Goal: Task Accomplishment & Management: Complete application form

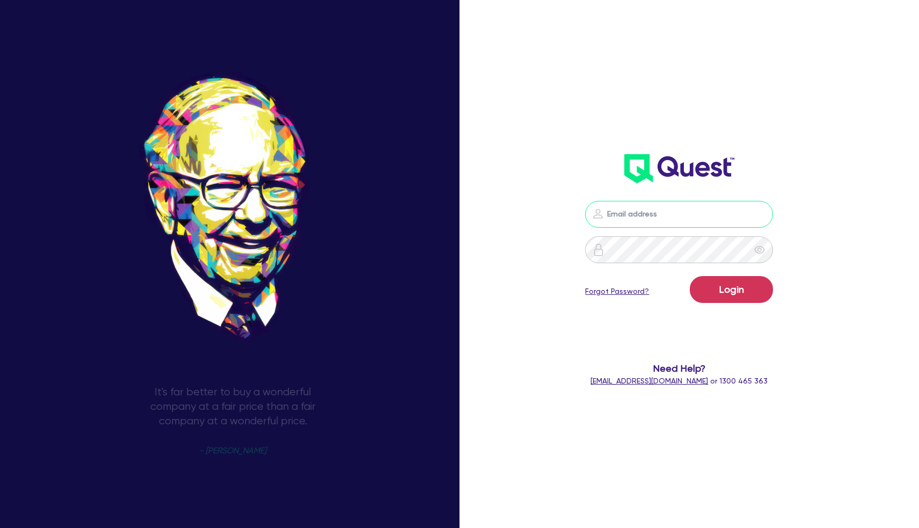
type input "[PERSON_NAME][EMAIL_ADDRESS][DOMAIN_NAME]"
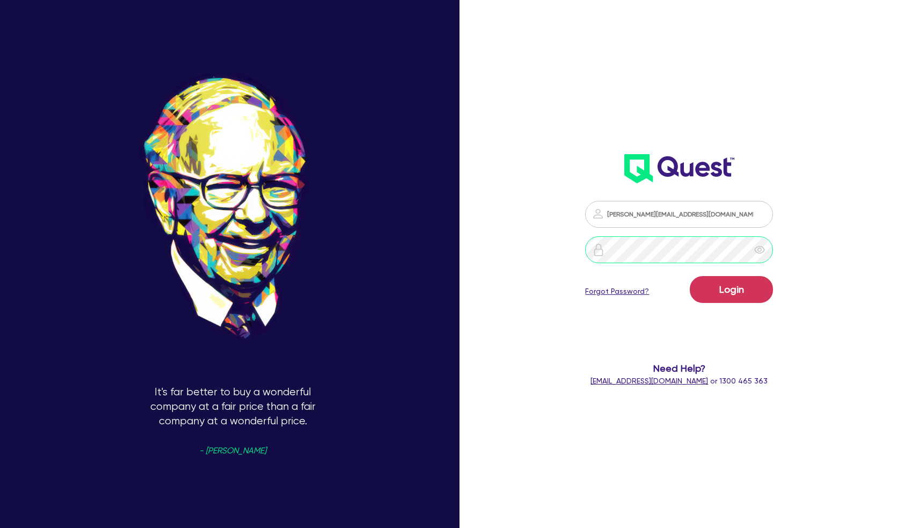
click at [731, 289] on button "Login" at bounding box center [731, 289] width 83 height 27
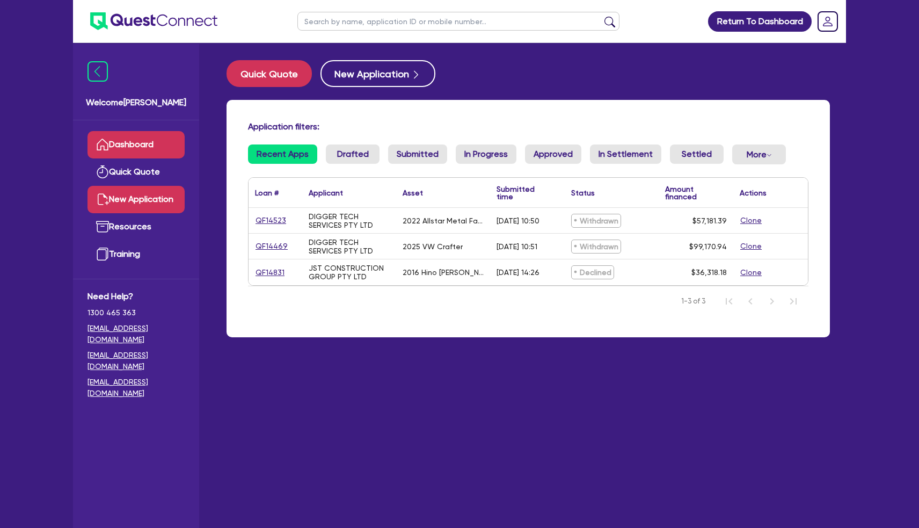
click at [135, 198] on link "New Application" at bounding box center [136, 199] width 97 height 27
select select "Quest Finance - Own Book"
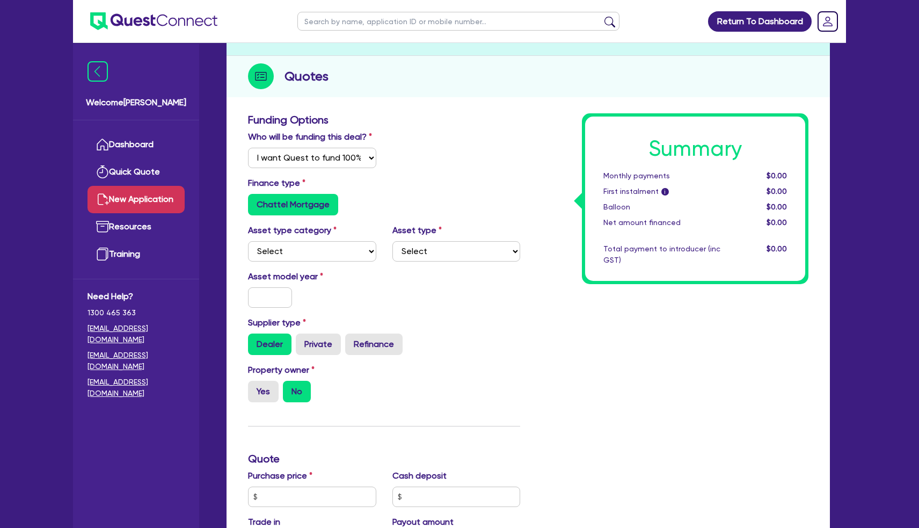
scroll to position [108, 0]
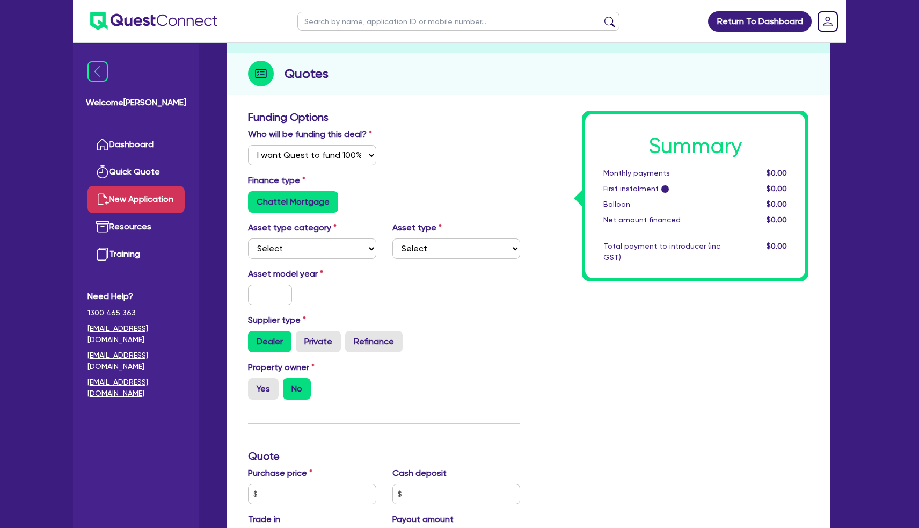
click at [296, 267] on div "Asset type category Select Cars and light trucks Primary assets Secondary asset…" at bounding box center [384, 244] width 288 height 46
select select "TERTIARY_ASSETS"
select select "OTHER_TERTIARY"
click at [297, 293] on div "Asset model year" at bounding box center [312, 286] width 144 height 38
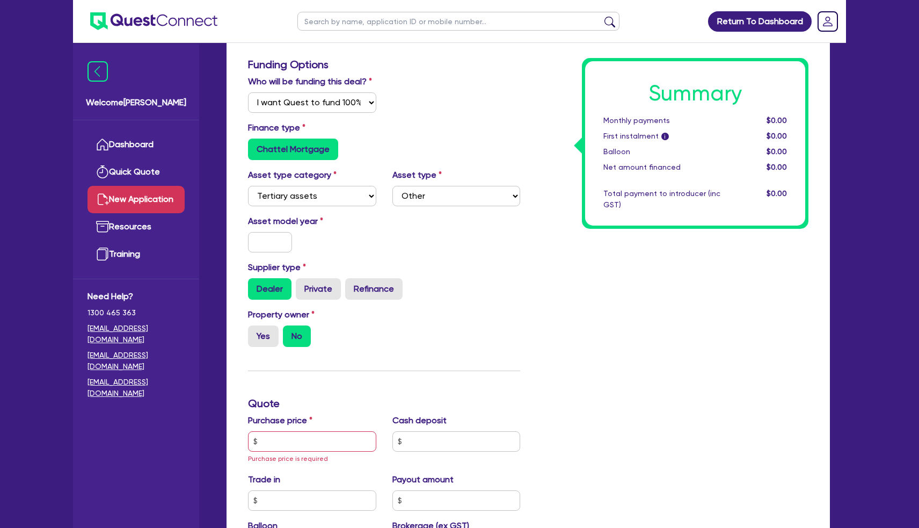
scroll to position [180, 0]
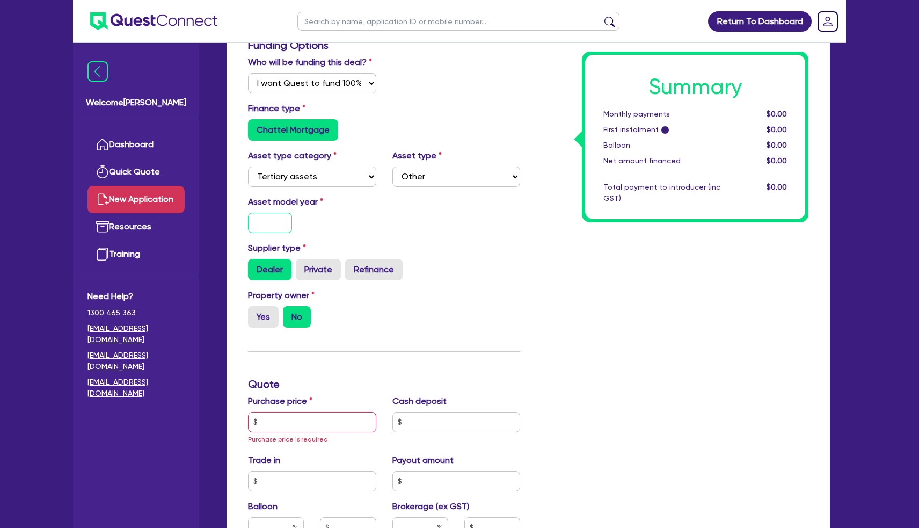
click at [260, 233] on input "text" at bounding box center [270, 223] width 44 height 20
type input "2025"
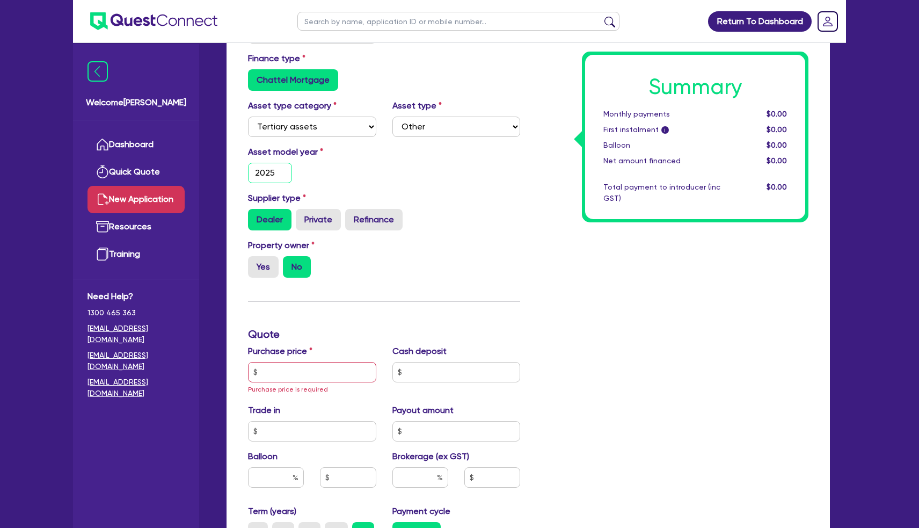
scroll to position [244, 0]
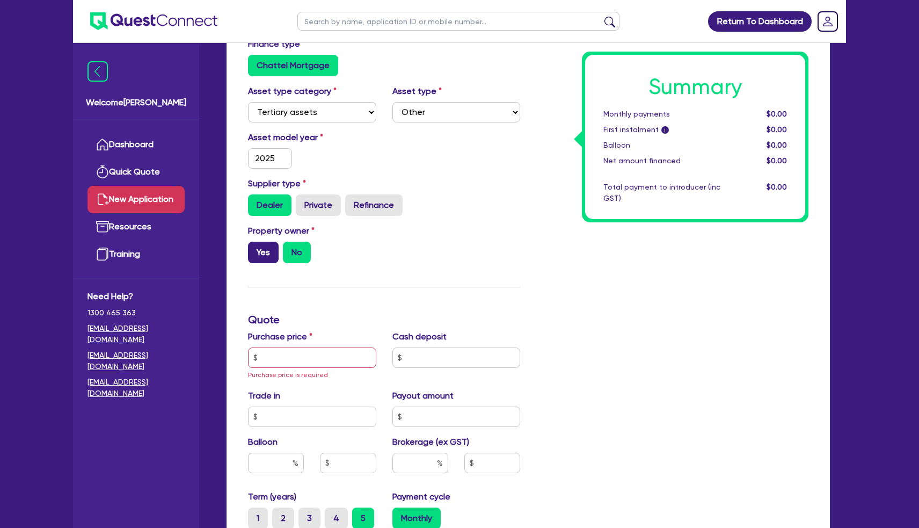
click at [260, 263] on label "Yes" at bounding box center [263, 252] width 31 height 21
click at [255, 249] on input "Yes" at bounding box center [251, 245] width 7 height 7
radio input "true"
click at [298, 368] on input "text" at bounding box center [312, 357] width 128 height 20
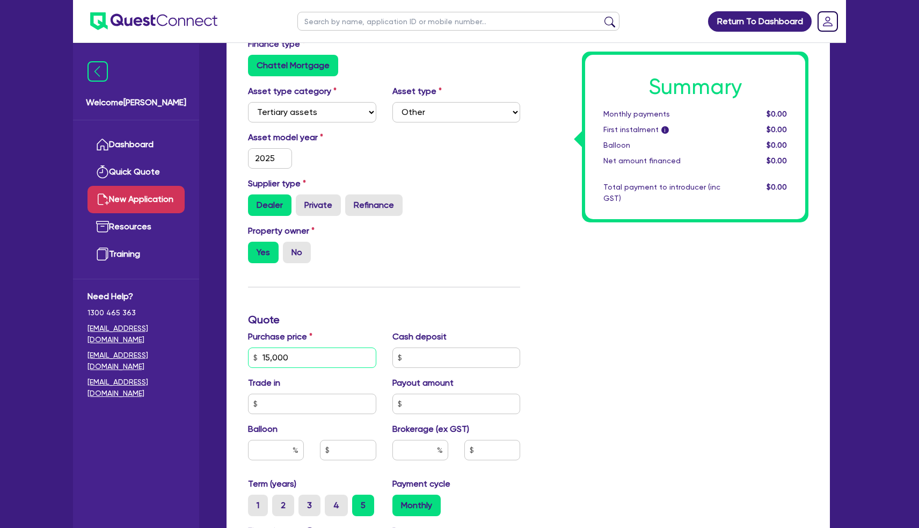
type input "150,000"
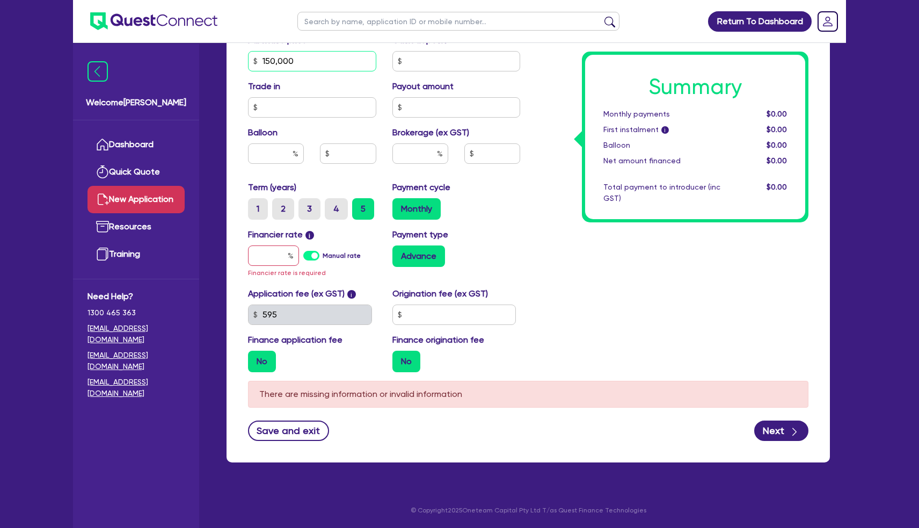
scroll to position [553, 0]
click at [273, 257] on input "text" at bounding box center [273, 255] width 51 height 20
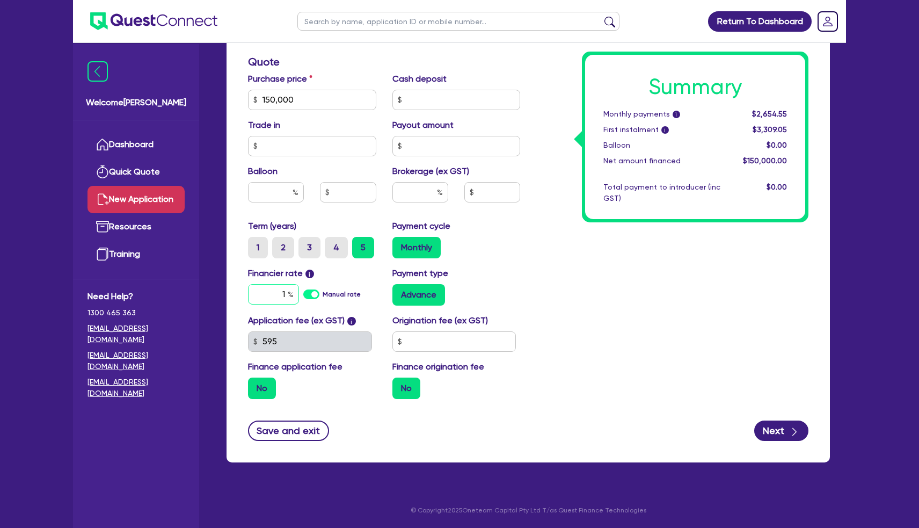
scroll to position [514, 0]
type input "17.99"
click at [568, 306] on div "Summary Monthly payments i $2,654.55 First instalment i $3,309.05 Balloon $0.00…" at bounding box center [672, 62] width 288 height 691
click at [454, 346] on input "text" at bounding box center [454, 341] width 124 height 20
type input "990"
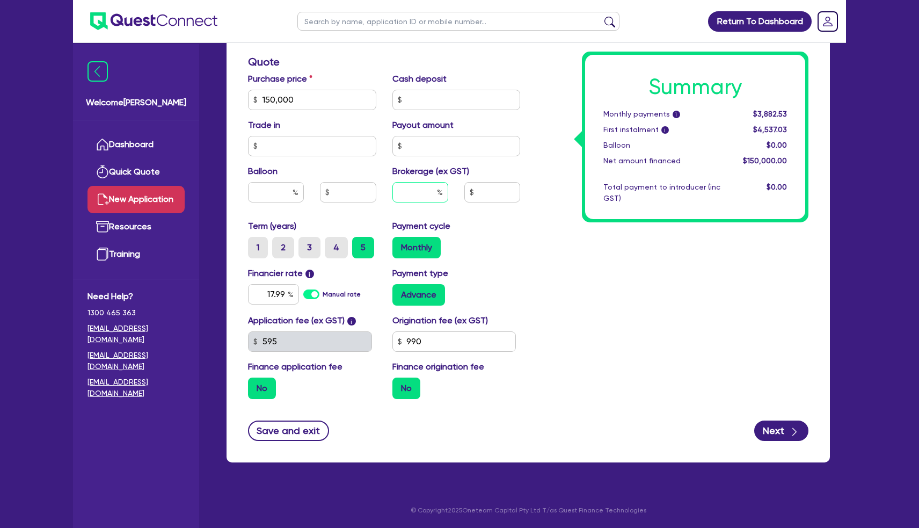
click at [426, 193] on input "text" at bounding box center [420, 192] width 56 height 20
type input "5"
click at [620, 259] on div "Summary Monthly payments i Calculating... First instalment i Calculating... Bal…" at bounding box center [672, 62] width 288 height 691
click at [776, 427] on button "Next" at bounding box center [781, 430] width 54 height 20
type input "7,500"
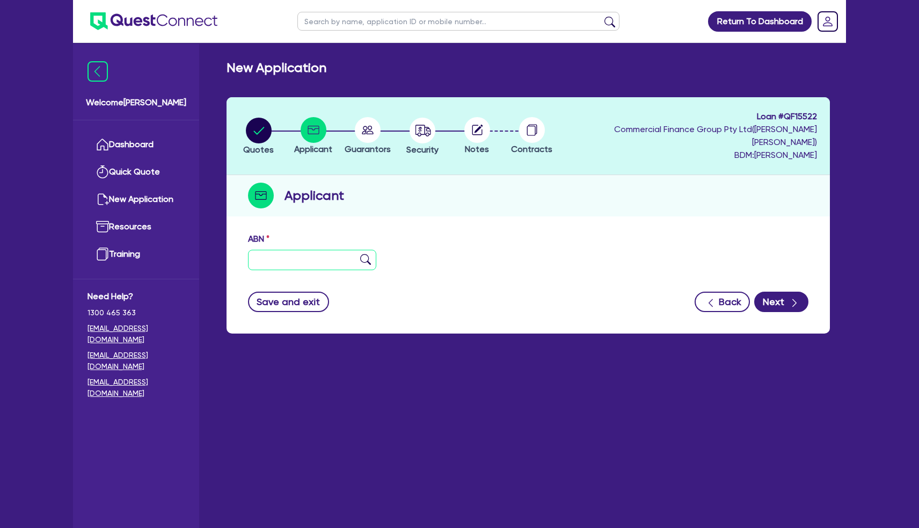
click at [296, 252] on input "text" at bounding box center [312, 260] width 128 height 20
paste input "65 679 989 587"
type input "65 679 989 587"
click at [367, 254] on img at bounding box center [365, 259] width 11 height 11
type input "WHOLESOME BAKED GOODS PTY LTD"
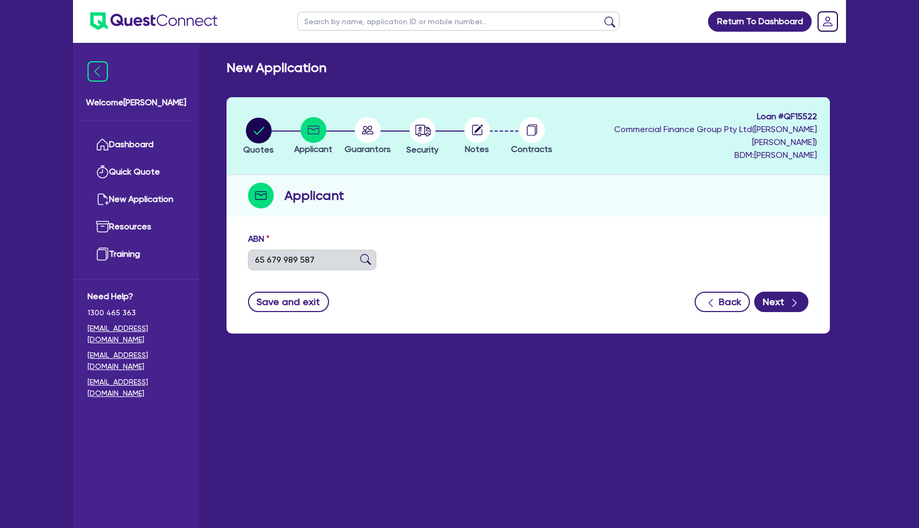
select select "COMPANY"
type input "[DATE]"
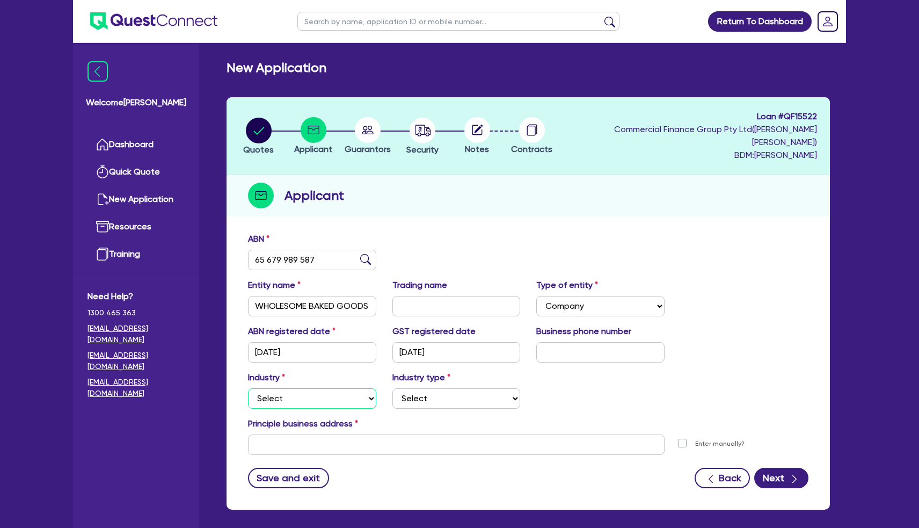
select select "ACCOMODATION_FOOD"
select select "OTHER_FOOD"
paste input "SUITE [STREET_ADDRESS][PERSON_NAME]"
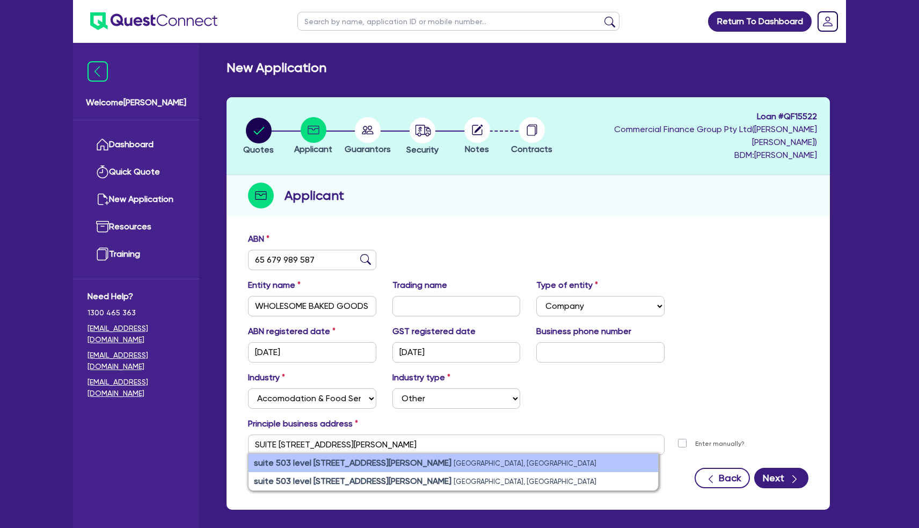
click at [454, 459] on small "[GEOGRAPHIC_DATA], [GEOGRAPHIC_DATA]" at bounding box center [525, 463] width 143 height 8
type input "suite 503 level 5 [STREET_ADDRESS][PERSON_NAME]"
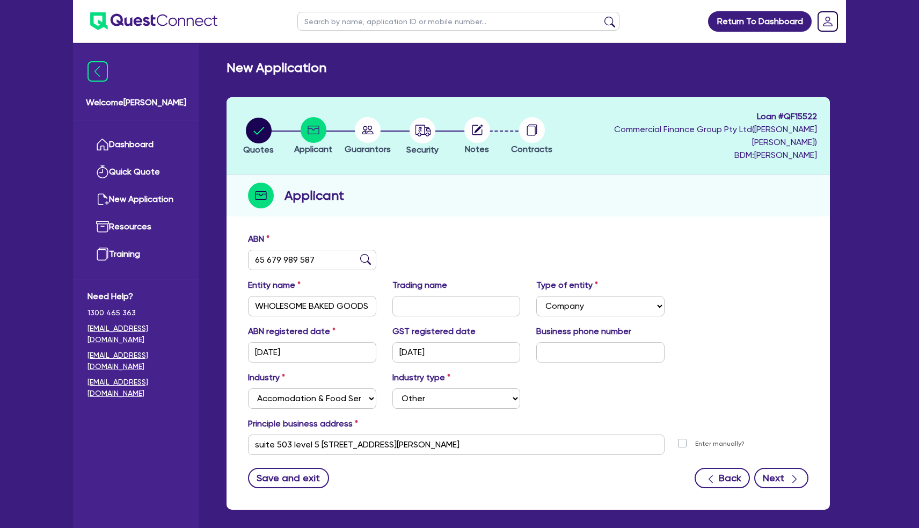
click at [785, 468] on button "Next" at bounding box center [781, 478] width 54 height 20
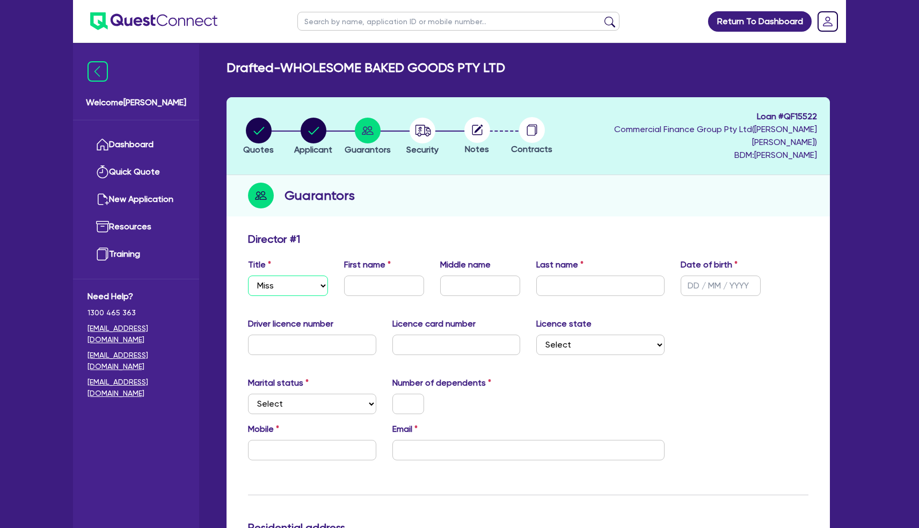
select select "MRS"
type input "Grace"
click at [457, 275] on input "[PERSON_NAME]" at bounding box center [480, 285] width 80 height 20
type input "Aliccia"
type input "[PERSON_NAME]"
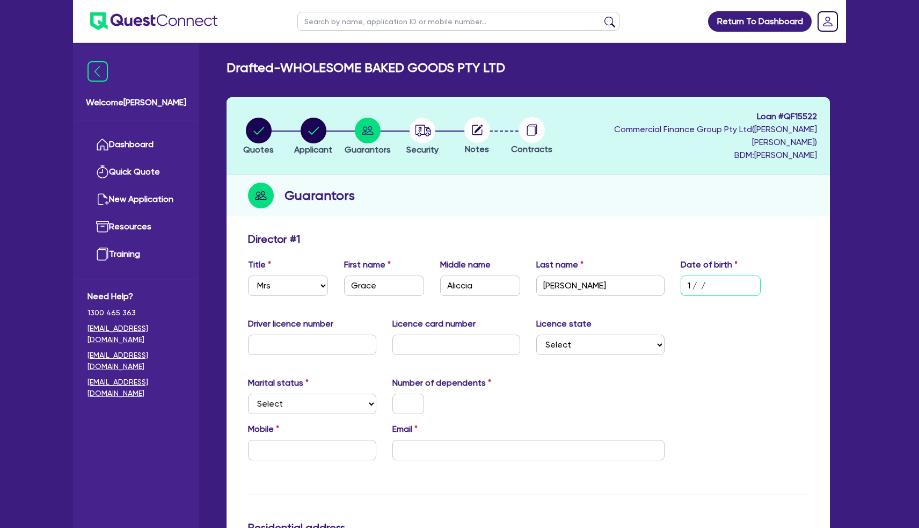
type input "13/ /"
type input "0"
click at [697, 275] on input "13/ /" at bounding box center [721, 285] width 80 height 20
type input "[DATE]"
type input "13864758"
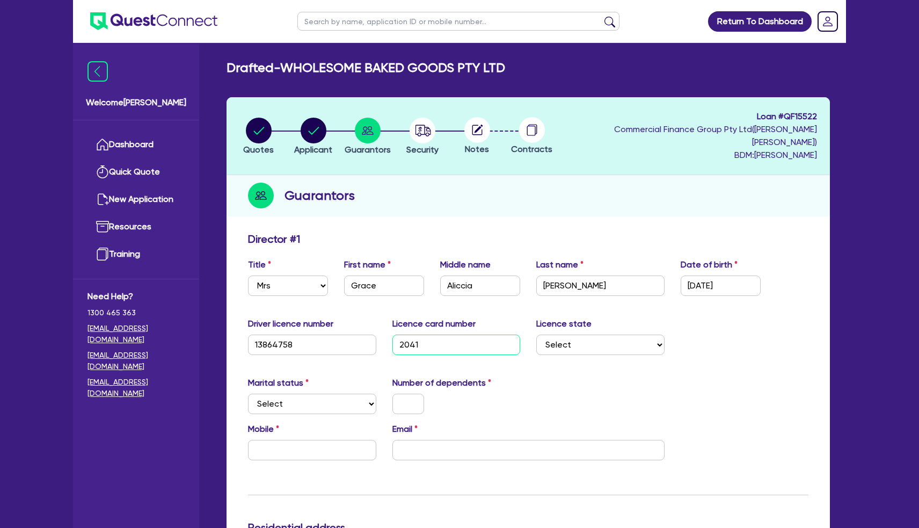
click at [474, 334] on input "2041" at bounding box center [456, 344] width 128 height 20
click at [429, 334] on input "2041" at bounding box center [456, 344] width 128 height 20
type input "2041893308"
select select "[GEOGRAPHIC_DATA]"
select select "DE_FACTO"
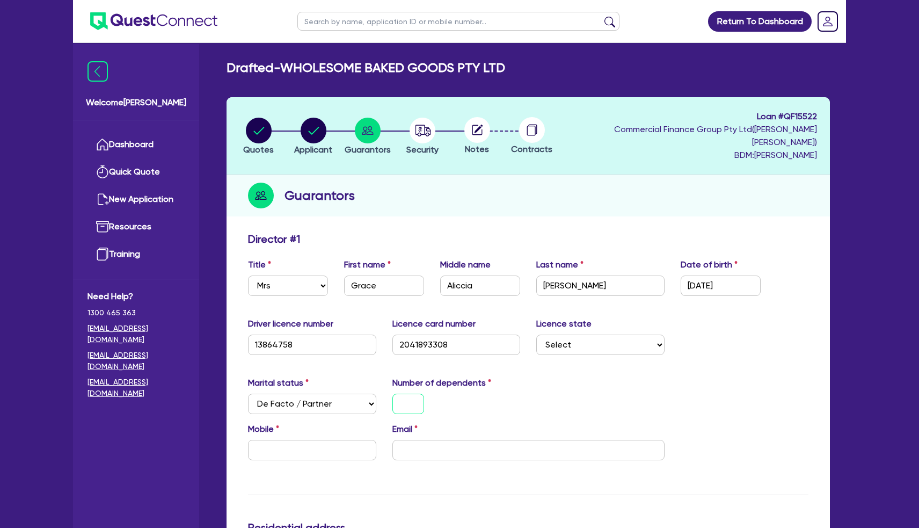
click at [396, 398] on input "text" at bounding box center [408, 404] width 32 height 20
click at [309, 440] on input "text" at bounding box center [312, 450] width 128 height 20
paste input "0402 313 379"
type input "1"
type input "0402 313 379"
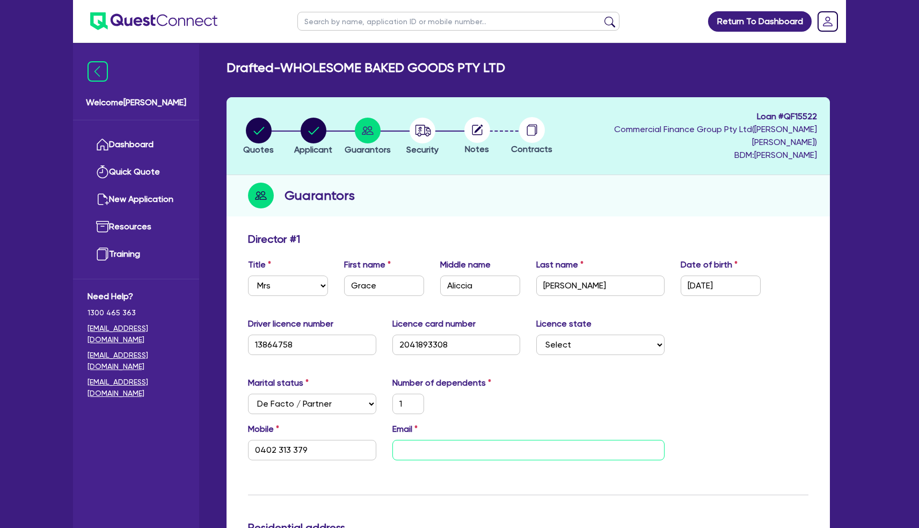
paste input "[EMAIL_ADDRESS][DOMAIN_NAME]"
type input "1"
type input "0402 313 379"
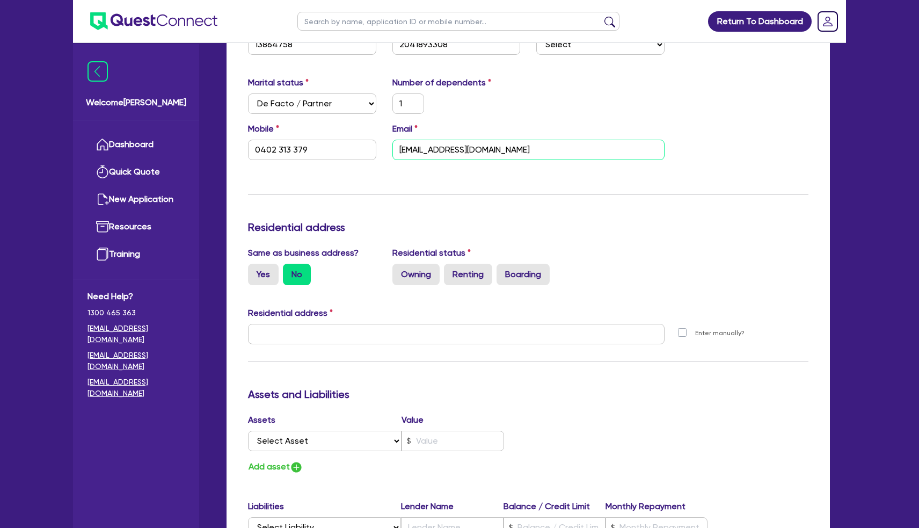
scroll to position [317, 0]
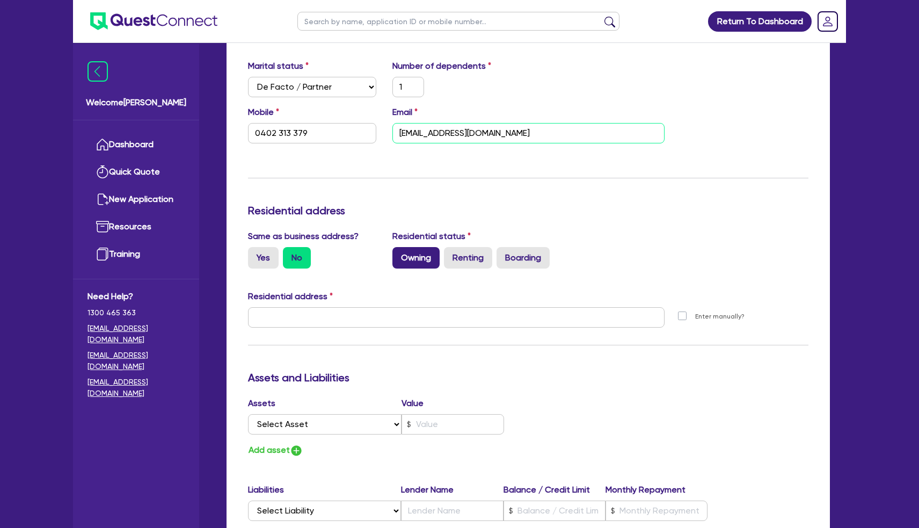
type input "[EMAIL_ADDRESS][DOMAIN_NAME]"
click at [418, 247] on label "Owning" at bounding box center [415, 257] width 47 height 21
click at [399, 247] on input "Owning" at bounding box center [395, 250] width 7 height 7
radio input "true"
type input "1"
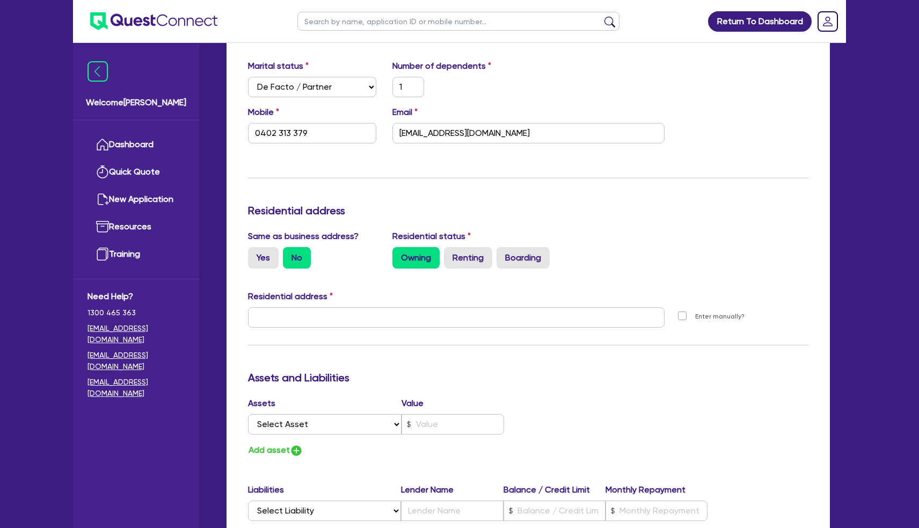
type input "0402 313 379"
paste input "[STREET_ADDRESS]"
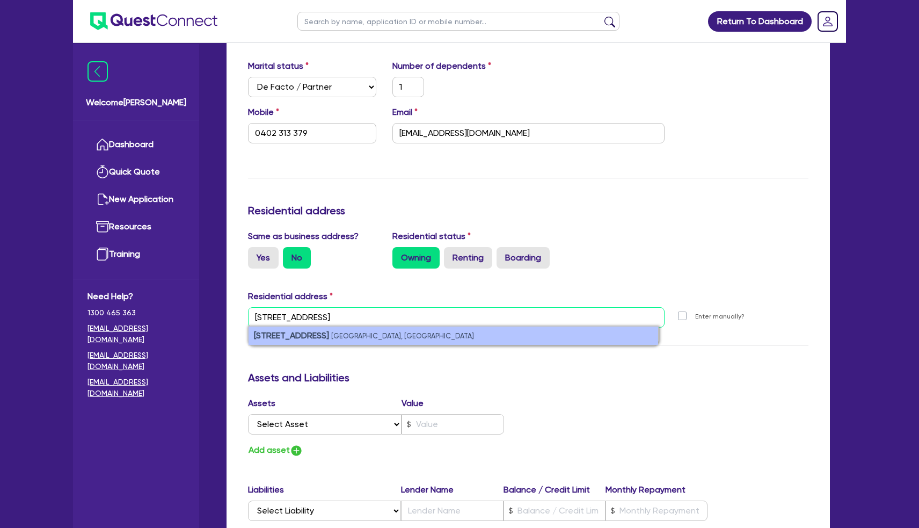
type input "[STREET_ADDRESS]"
click at [588, 326] on li "[STREET_ADDRESS]" at bounding box center [454, 335] width 410 height 18
type input "1"
type input "0402 313 379"
type input "[STREET_ADDRESS]"
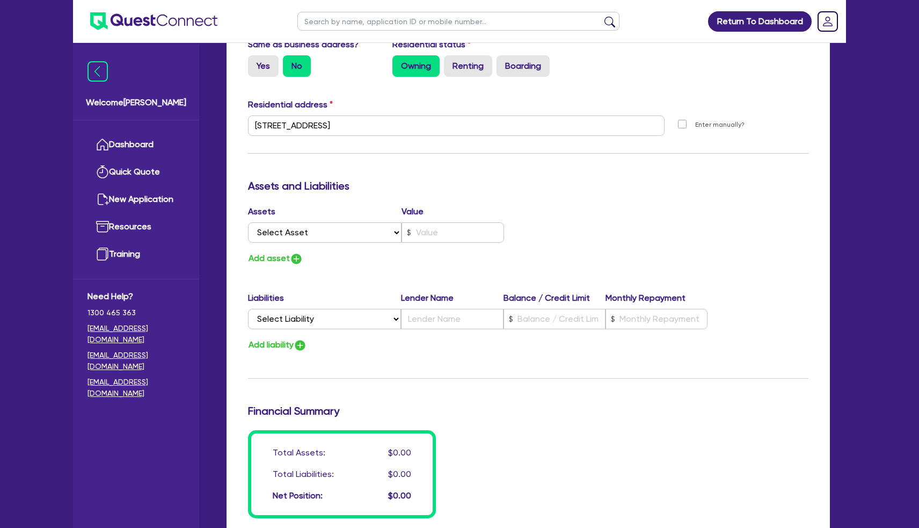
scroll to position [511, 0]
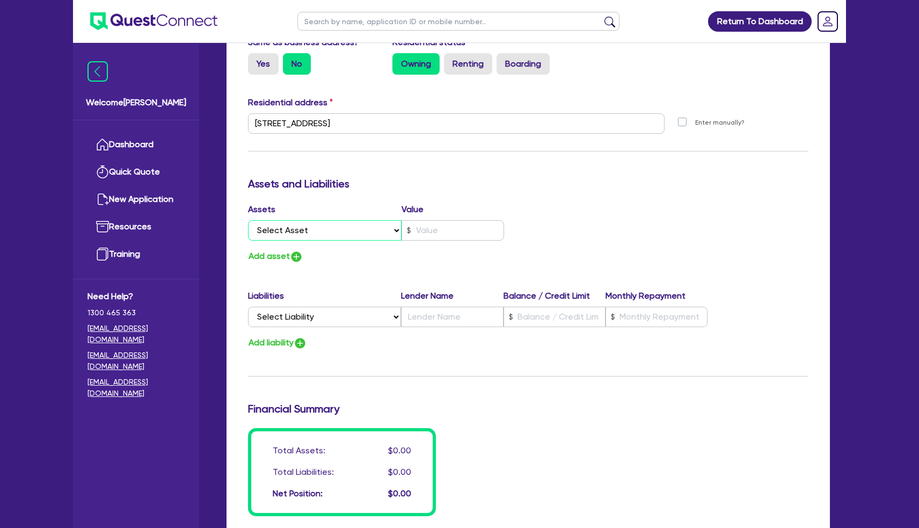
select select "PROPERTY"
type input "1"
type input "0402 313 379"
click at [420, 220] on input "text" at bounding box center [453, 230] width 103 height 20
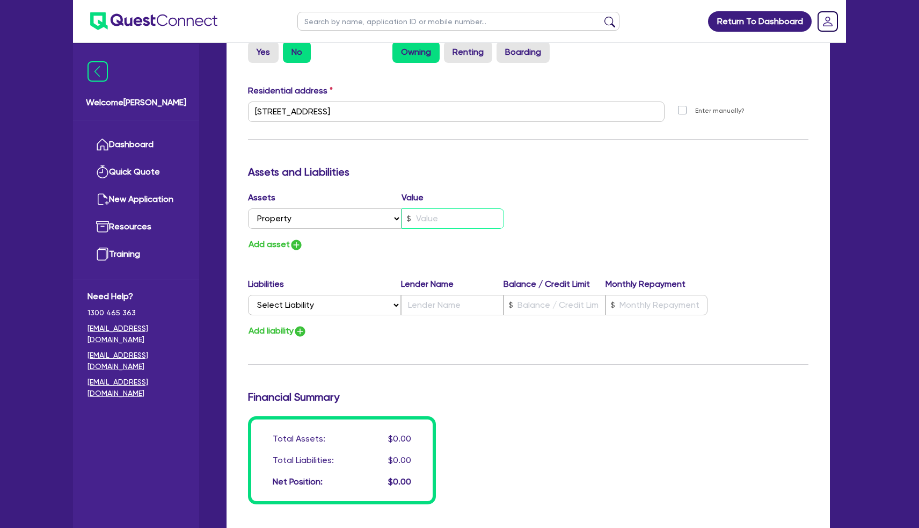
scroll to position [534, 0]
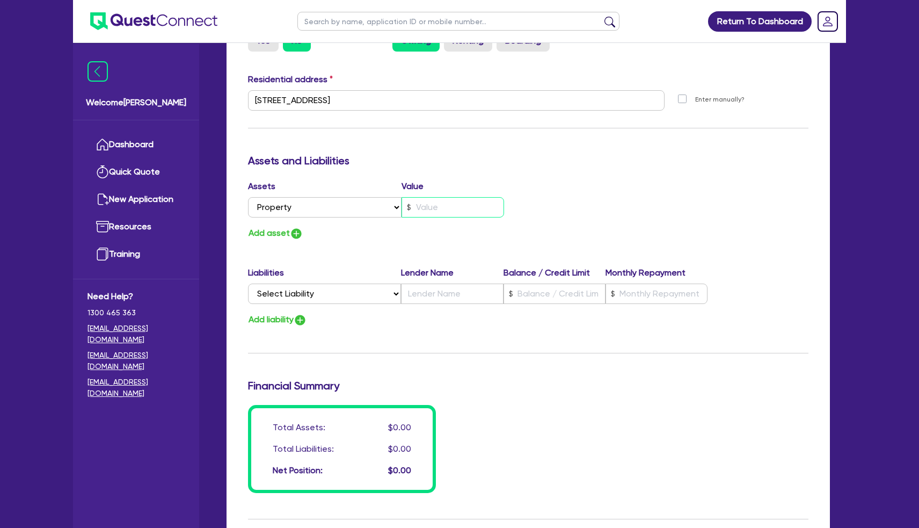
type input "1"
type input "0402 313 379"
type input "7"
type input "1"
type input "0402 313 379"
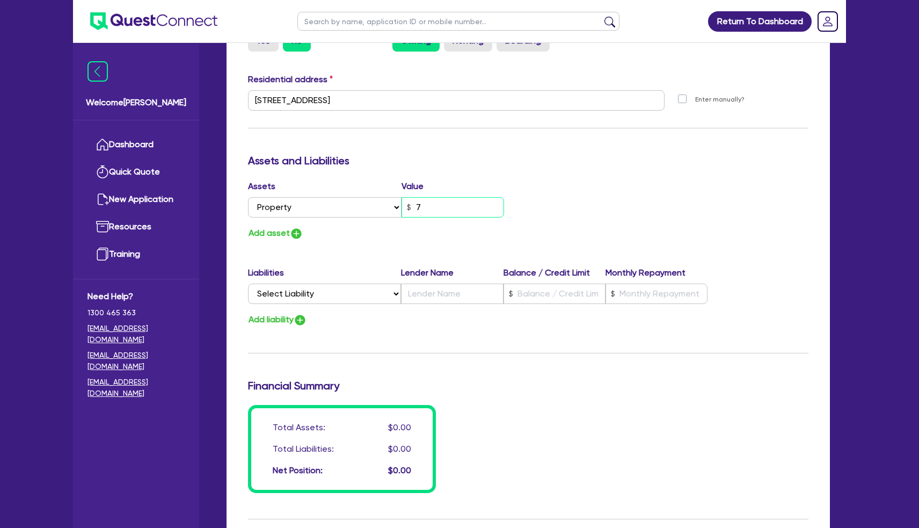
type input "70"
type input "1"
type input "0402 313 379"
type input "700"
type input "1"
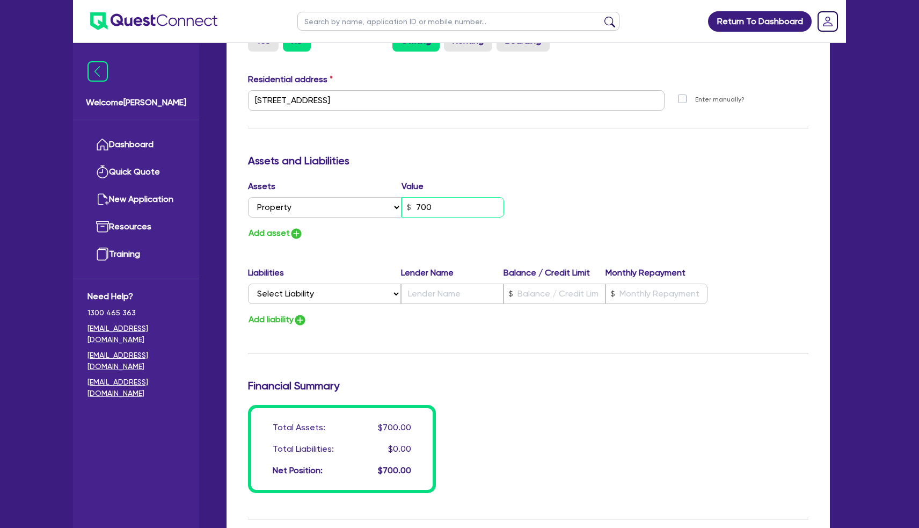
type input "0402 313 379"
type input "7,000"
type input "1"
type input "0402 313 379"
type input "70,000"
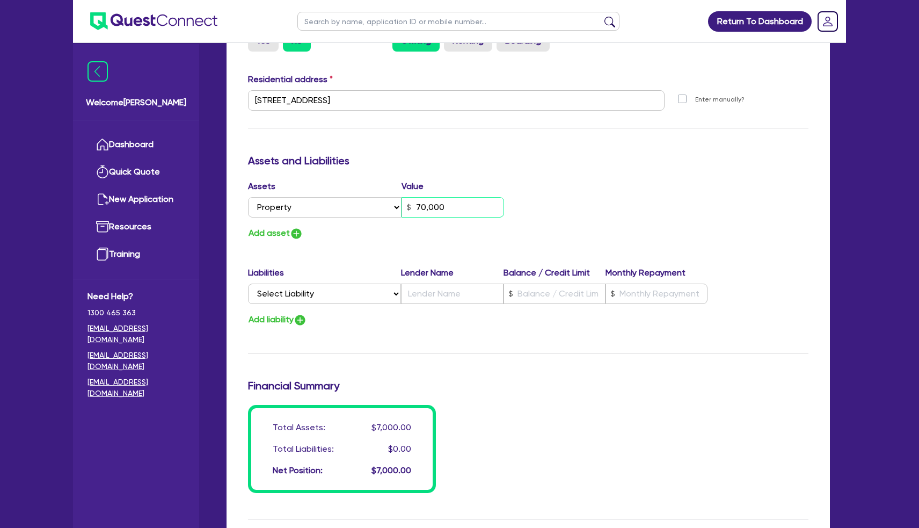
type input "1"
type input "0402 313 379"
type input "700,000"
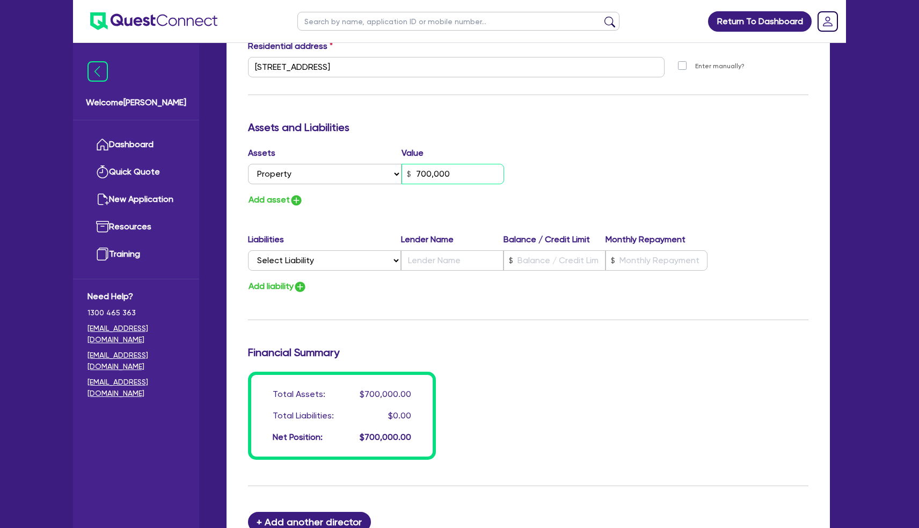
scroll to position [553, 0]
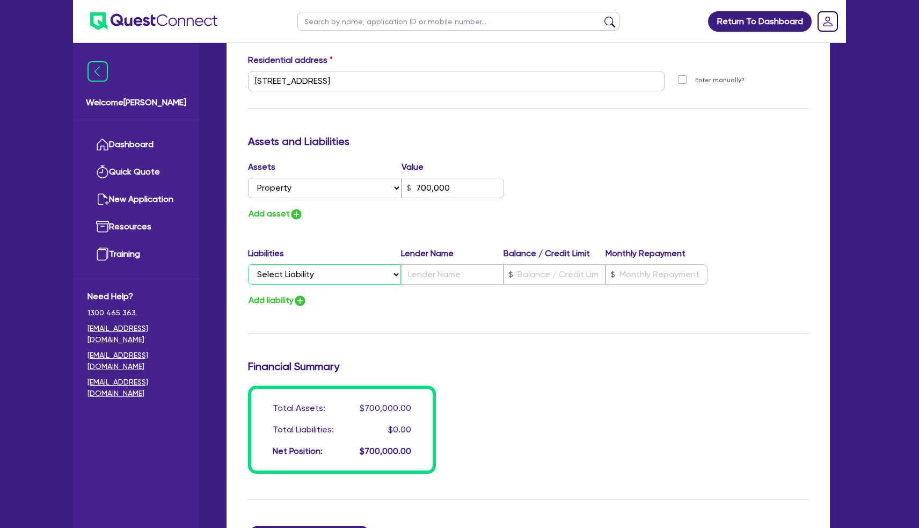
select select "MORTGAGE"
type input "1"
type input "0402 313 379"
type input "700,000"
type input "1"
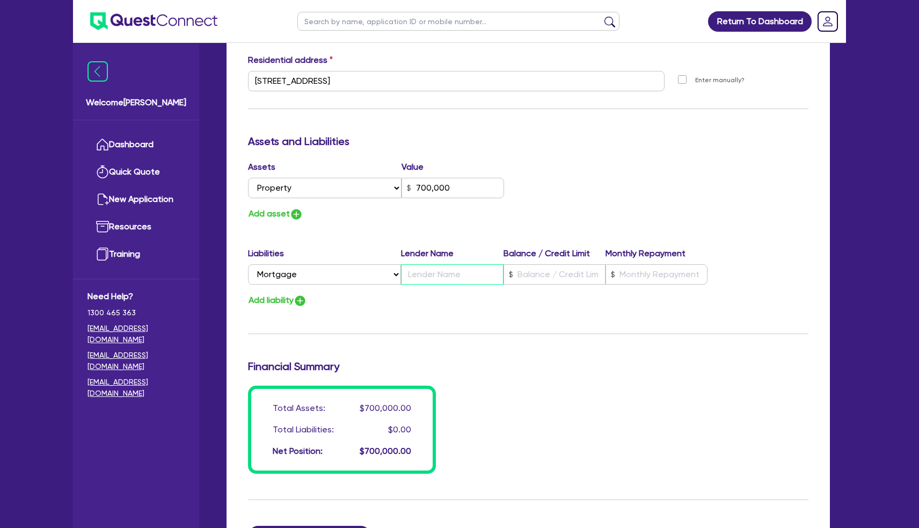
type input "0402 313 379"
type input "700,000"
type input "S"
type input "1"
type input "0402 313 379"
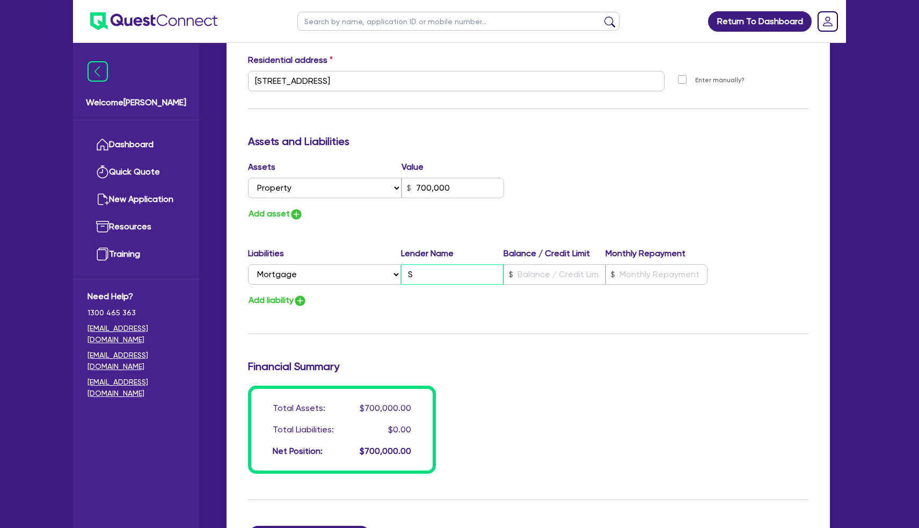
type input "700,000"
type input "St"
type input "1"
type input "0402 313 379"
type input "700,000"
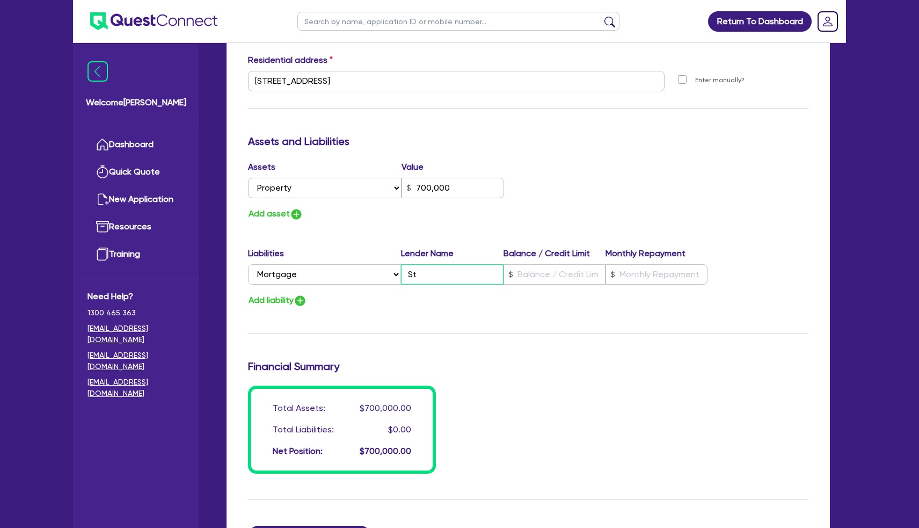
type input "St"
type input "1"
type input "0402 313 379"
type input "700,000"
type input "St G"
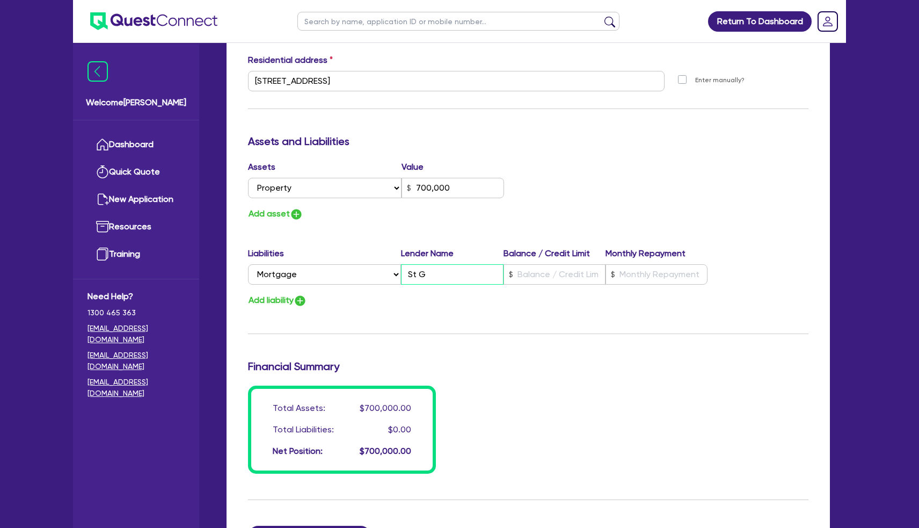
type input "1"
type input "0402 313 379"
type input "700,000"
type input "St Ge"
type input "1"
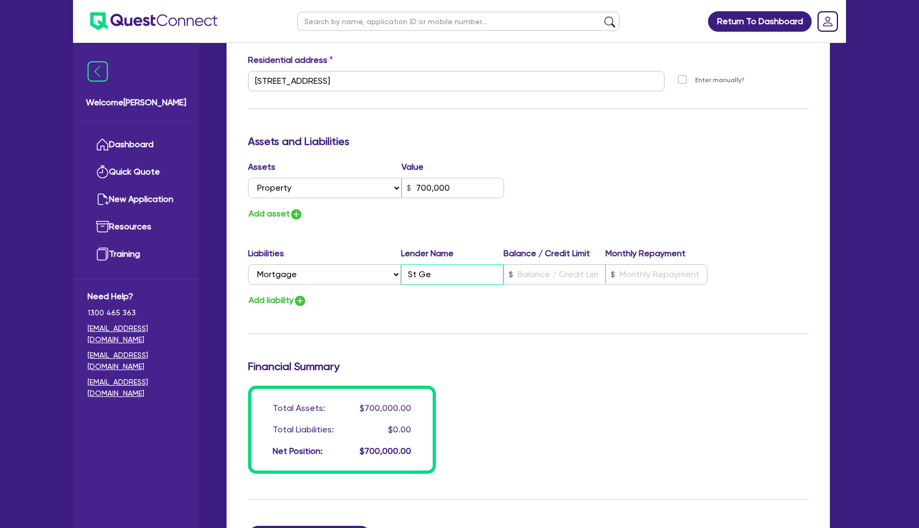
type input "0402 313 379"
type input "700,000"
type input "St Geo"
type input "1"
type input "0402 313 379"
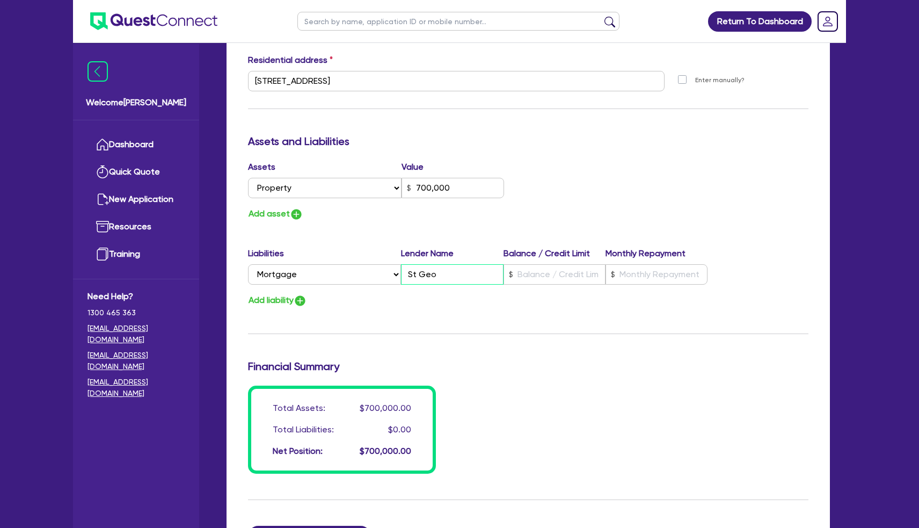
type input "700,000"
type input "St Geor"
type input "1"
type input "0402 313 379"
type input "700,000"
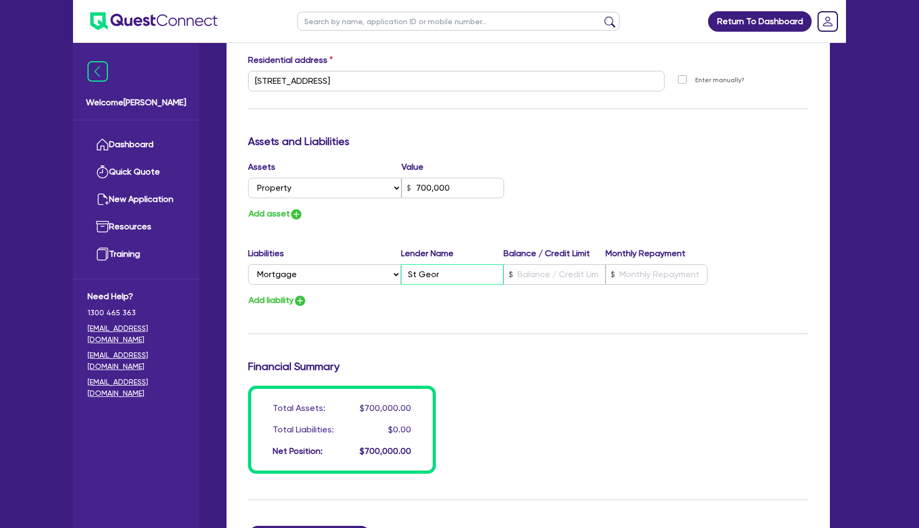
type input "St Georg"
type input "1"
type input "0402 313 379"
type input "700,000"
type input "St [PERSON_NAME]"
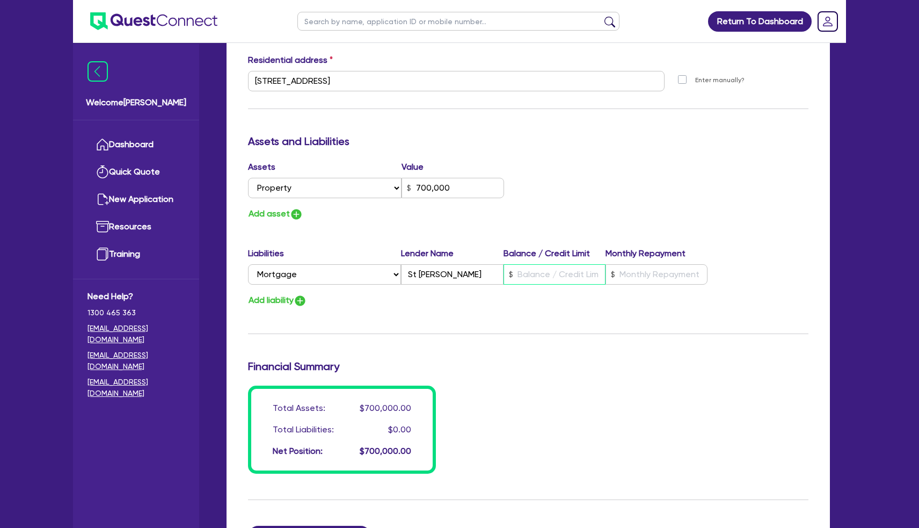
type input "1"
type input "0402 313 379"
type input "700,000"
type input "4"
type input "1"
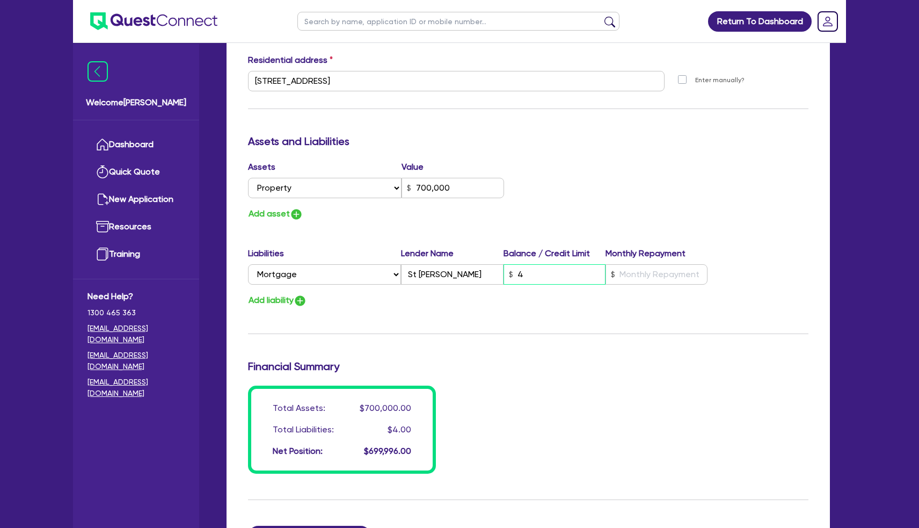
type input "0402 313 379"
type input "700,000"
type input "42"
type input "1"
type input "0402 313 379"
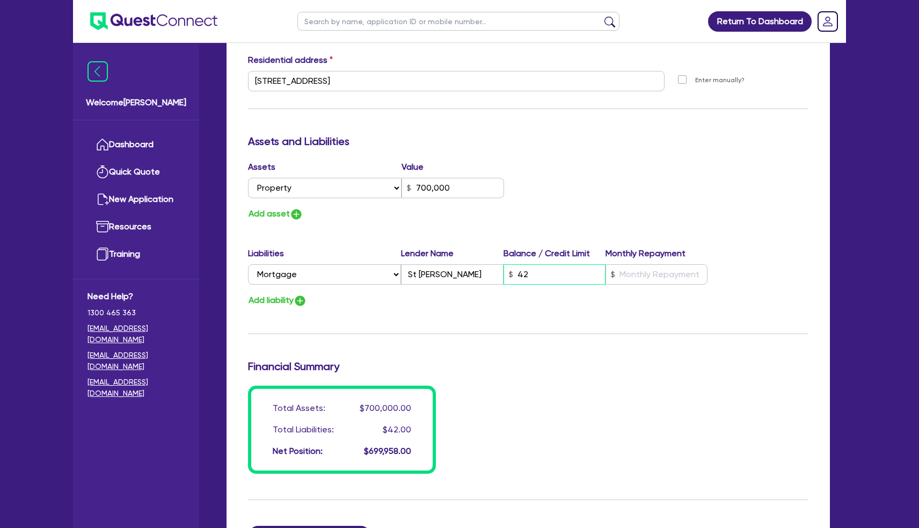
type input "700,000"
type input "428"
type input "1"
type input "0402 313 379"
type input "700,000"
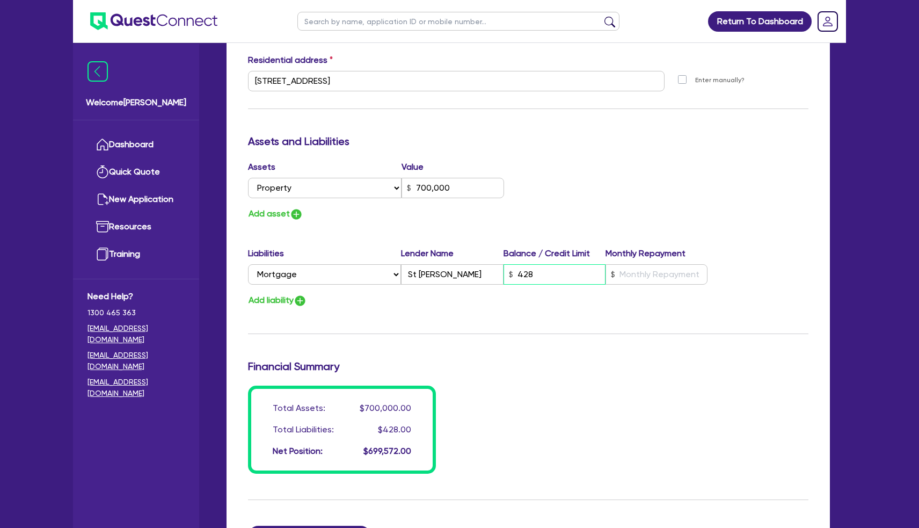
type input "4,280"
type input "1"
type input "0402 313 379"
type input "700,000"
type input "42,800"
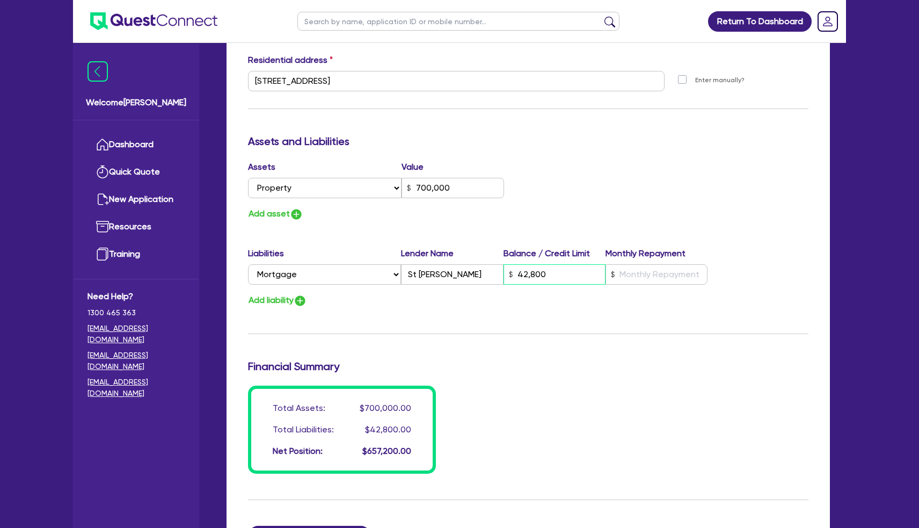
type input "1"
type input "0402 313 379"
type input "700,000"
type input "428,000"
type input "1"
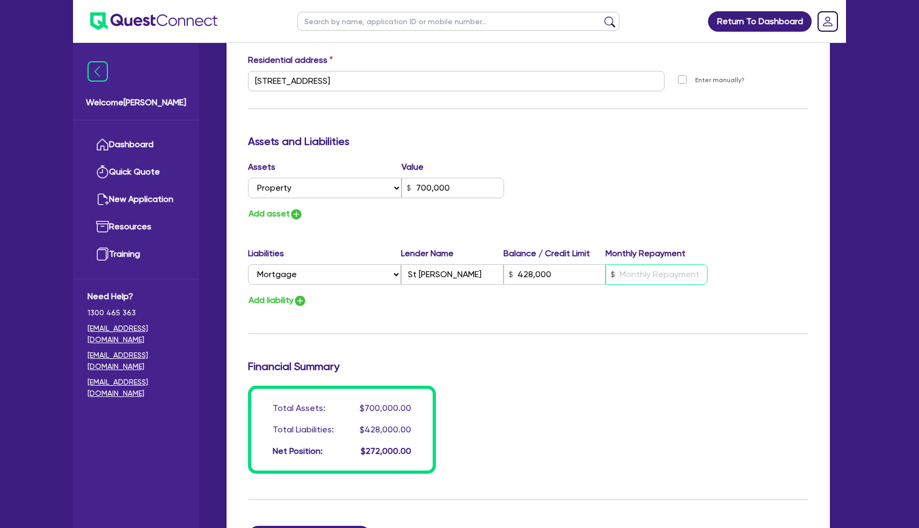
type input "0402 313 379"
type input "700,000"
type input "428,000"
type input "2"
type input "1"
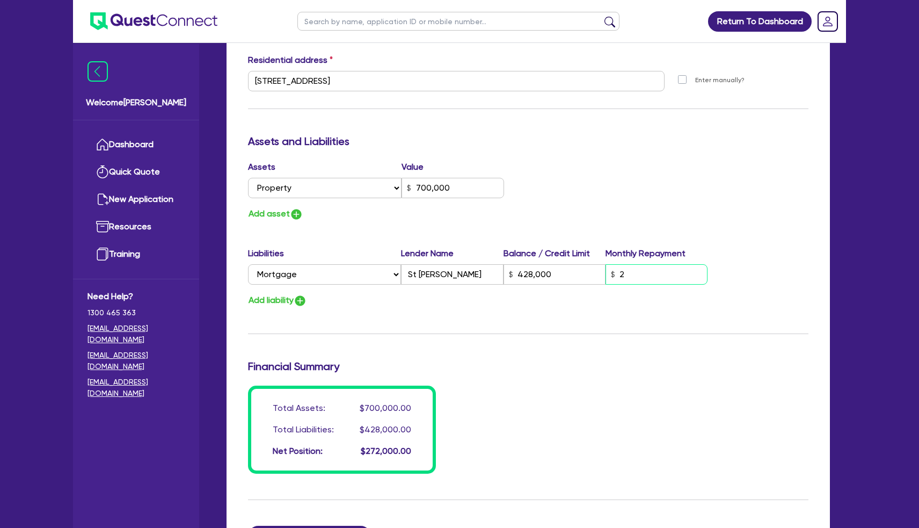
type input "0402 313 379"
type input "700,000"
type input "428,000"
type input "29"
type input "1"
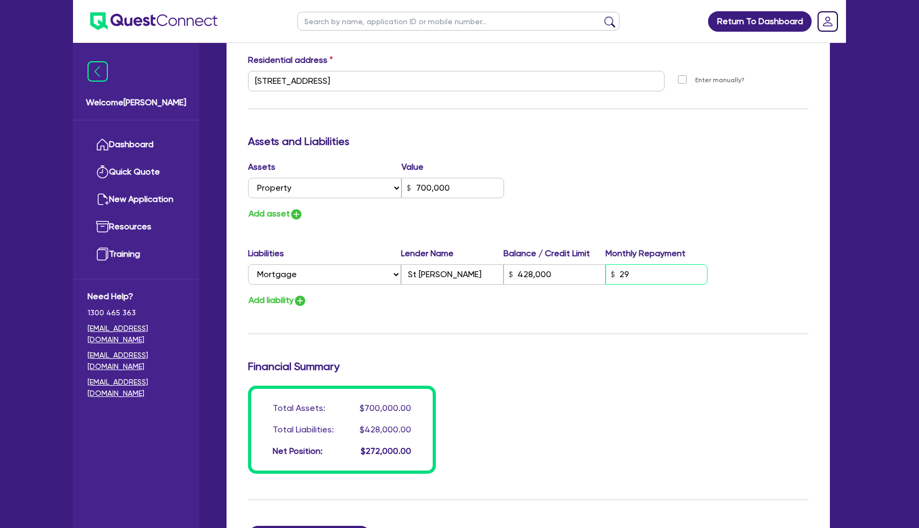
type input "0402 313 379"
type input "700,000"
type input "428,000"
type input "290"
type input "1"
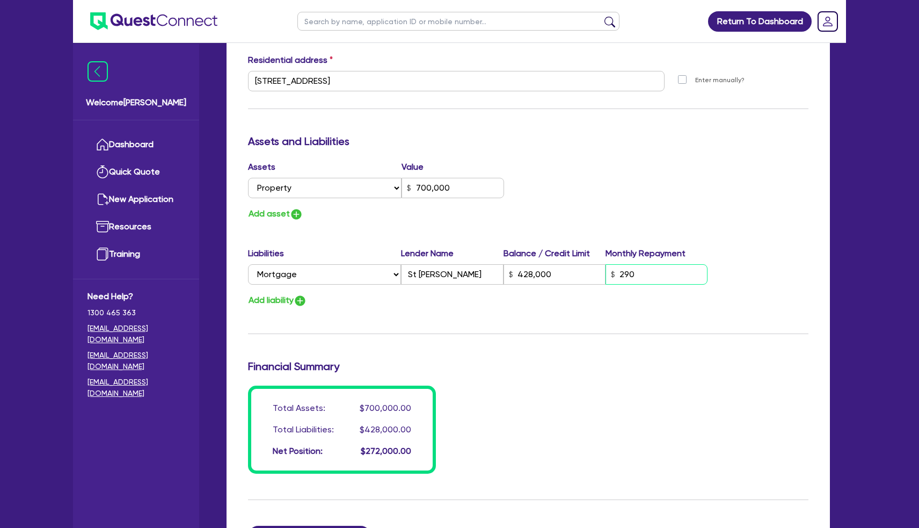
type input "0402 313 379"
type input "700,000"
type input "428,000"
type input "2,903"
click at [698, 360] on div "Financial Summary" at bounding box center [528, 368] width 577 height 17
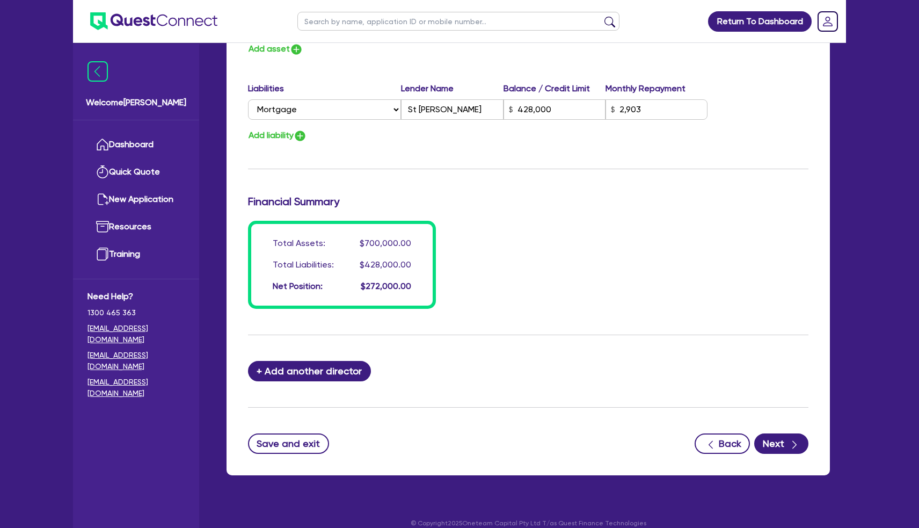
scroll to position [717, 0]
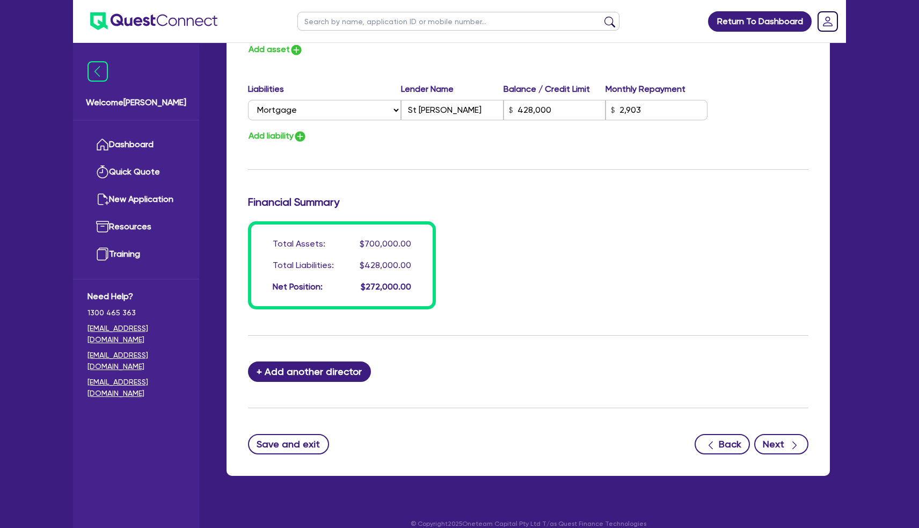
click at [781, 434] on button "Next" at bounding box center [781, 444] width 54 height 20
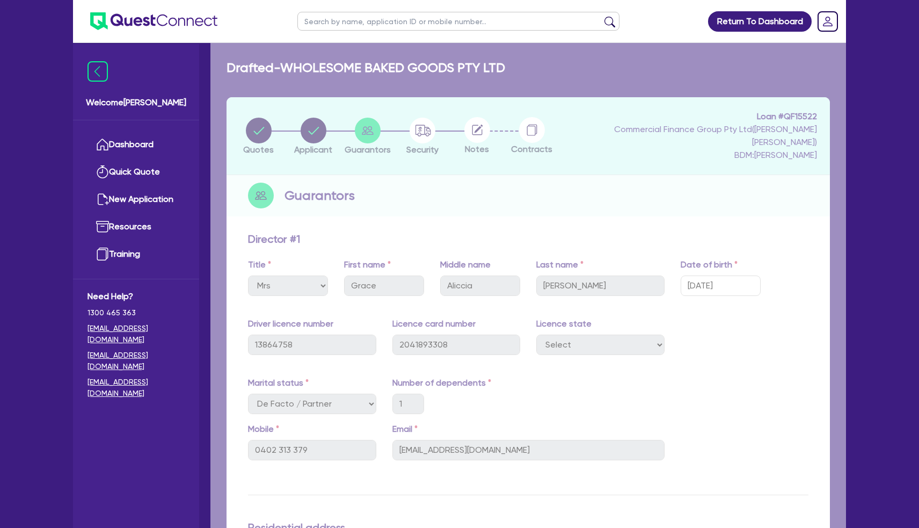
select select "TERTIARY_ASSETS"
select select "OTHER_TERTIARY"
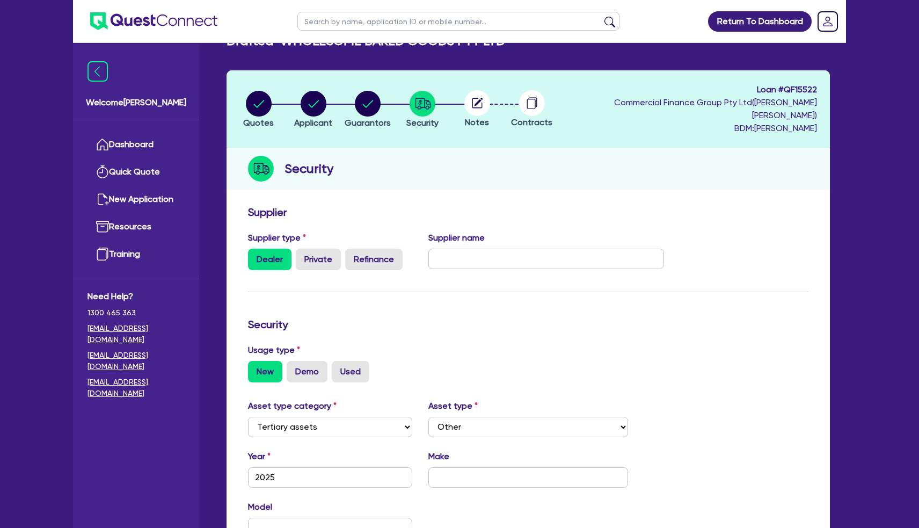
scroll to position [27, 0]
click at [377, 249] on label "Refinance" at bounding box center [373, 259] width 57 height 21
click at [352, 249] on input "Refinance" at bounding box center [348, 252] width 7 height 7
radio input "true"
radio input "false"
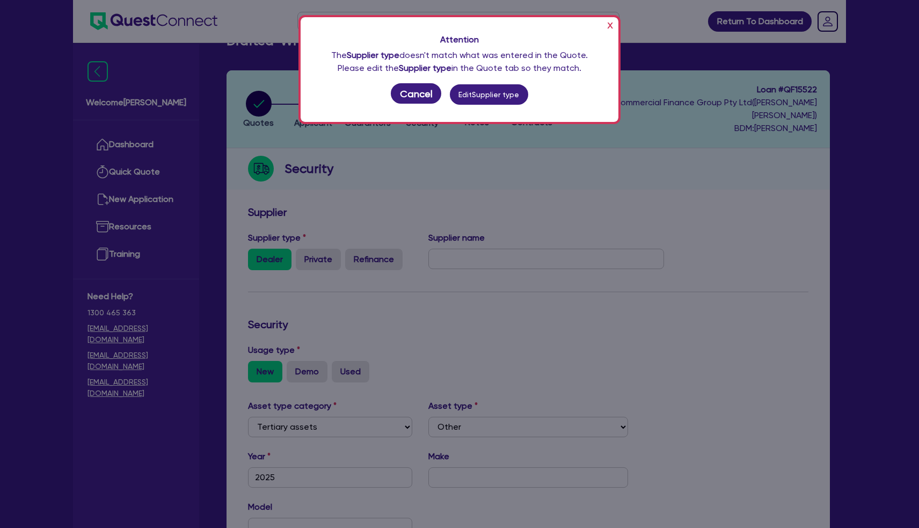
click at [418, 96] on button "Cancel" at bounding box center [416, 93] width 50 height 20
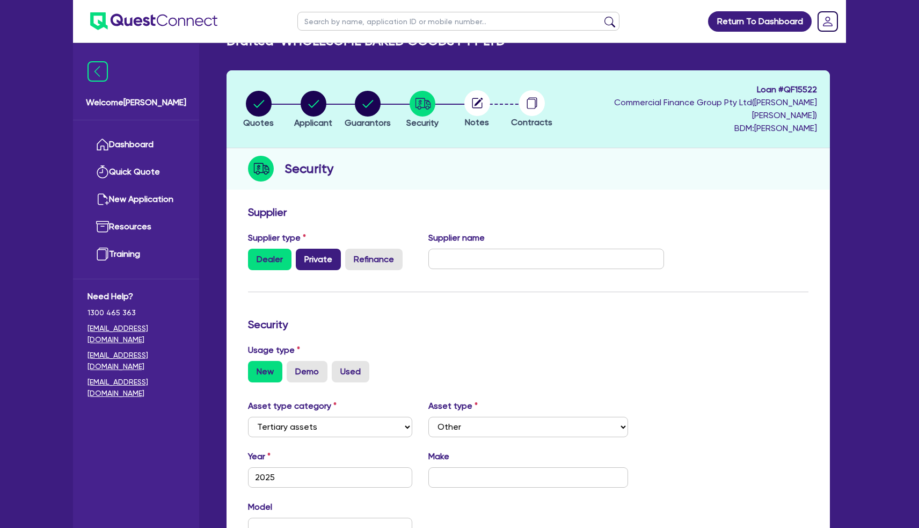
click at [325, 249] on label "Private" at bounding box center [318, 259] width 45 height 21
click at [303, 249] on input "Private" at bounding box center [299, 252] width 7 height 7
radio input "true"
radio input "false"
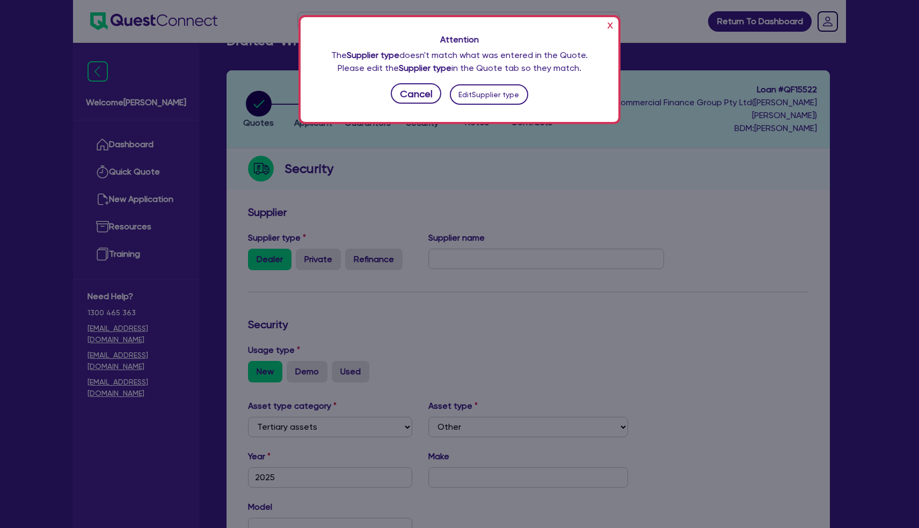
click at [493, 96] on button "Edit Supplier type" at bounding box center [489, 94] width 78 height 20
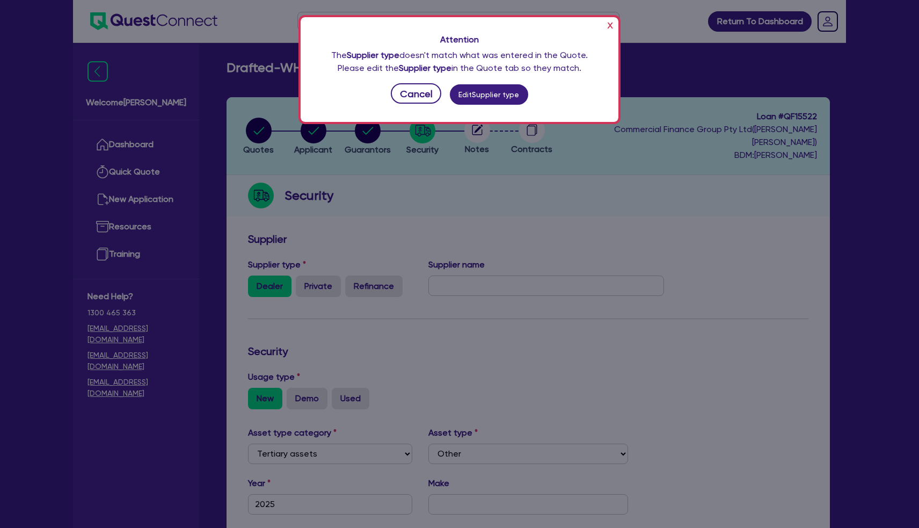
select select "Quest Finance - Own Book"
select select "TERTIARY_ASSETS"
select select "OTHER_TERTIARY"
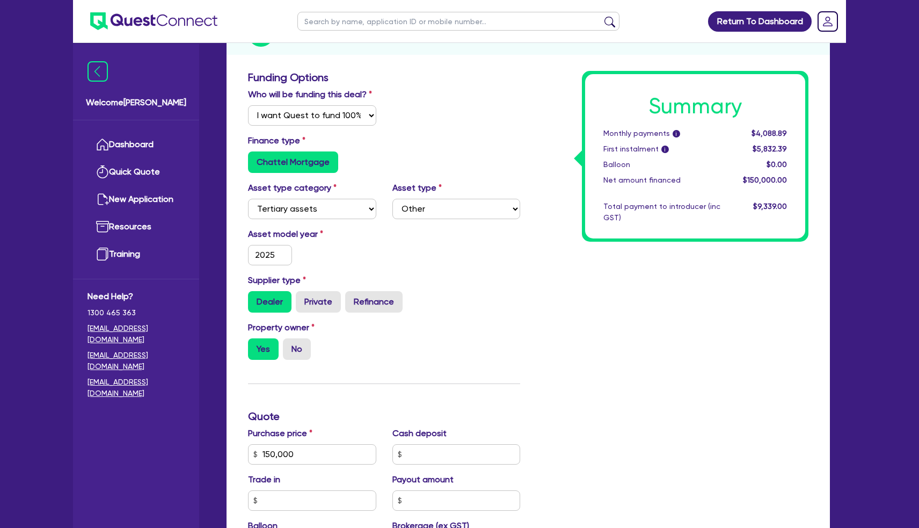
scroll to position [168, 0]
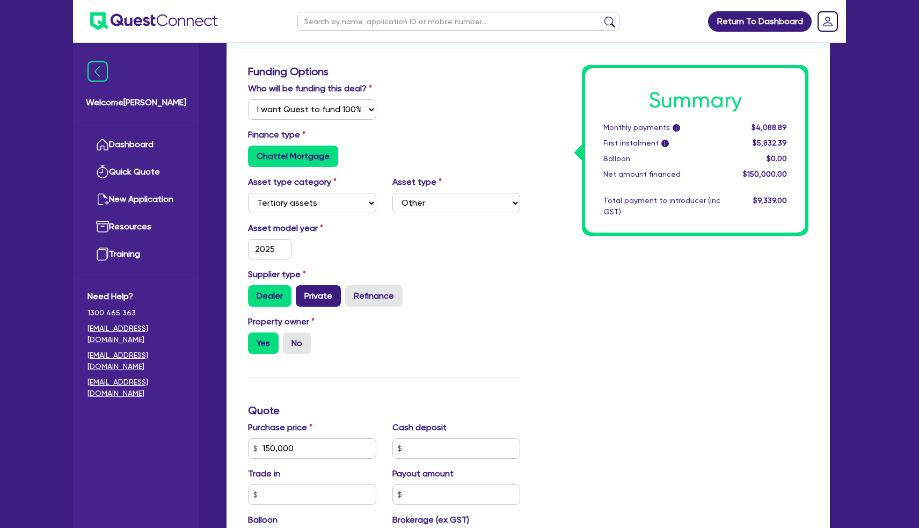
click at [320, 300] on label "Private" at bounding box center [318, 295] width 45 height 21
click at [303, 292] on input "Private" at bounding box center [299, 288] width 7 height 7
radio input "true"
type input "150,000"
type input "7,500"
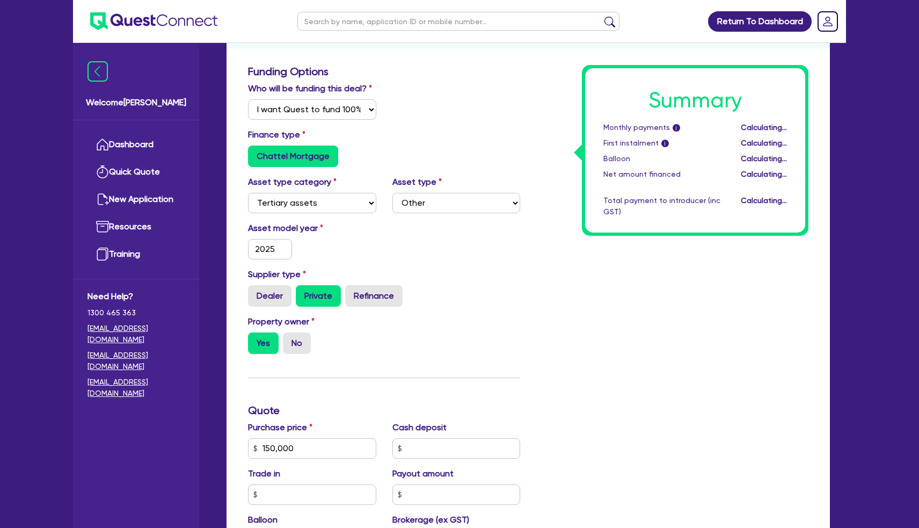
type input "150,000"
type input "7,500"
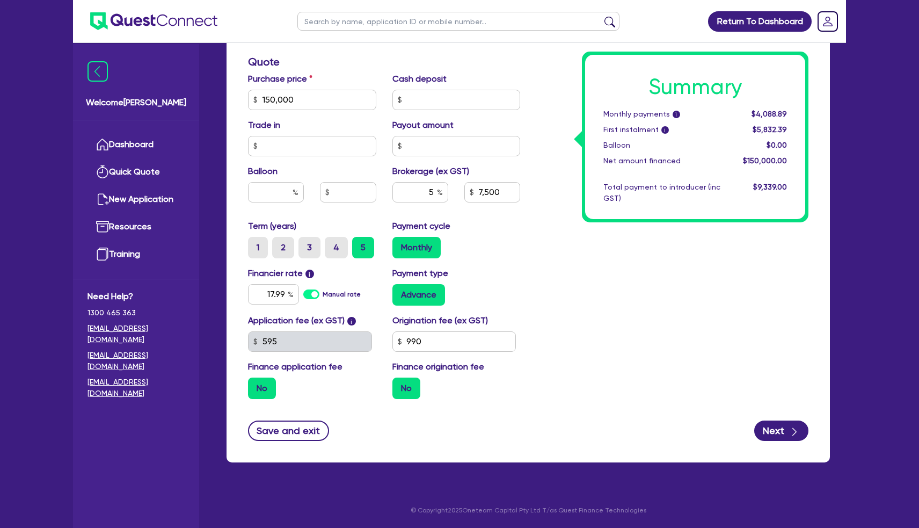
scroll to position [515, 0]
click at [323, 293] on label "Manual rate" at bounding box center [342, 295] width 38 height 10
click at [0, 0] on input "Manual rate" at bounding box center [0, 0] width 0 height 0
type input "150,000"
type input "7,500"
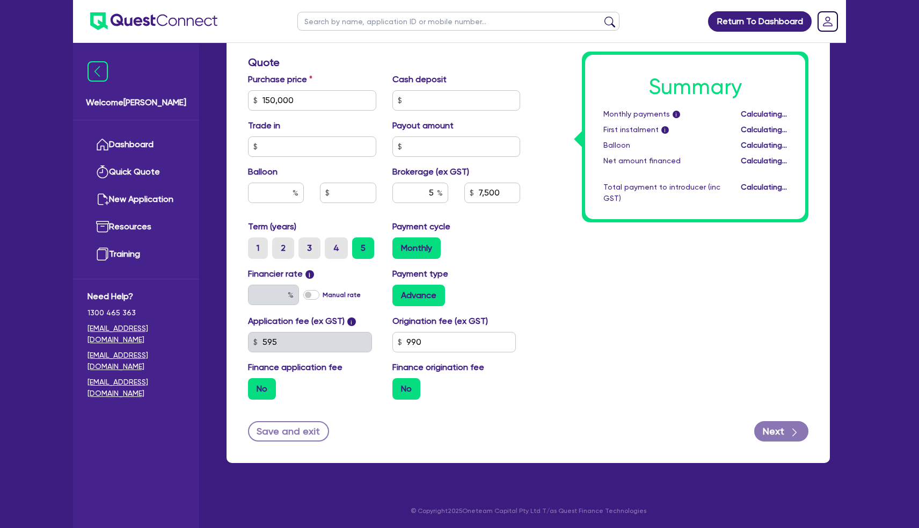
type input "150,000"
type input "7,500"
type input "17.95"
click at [785, 433] on button "Next" at bounding box center [781, 431] width 54 height 20
type input "150,000"
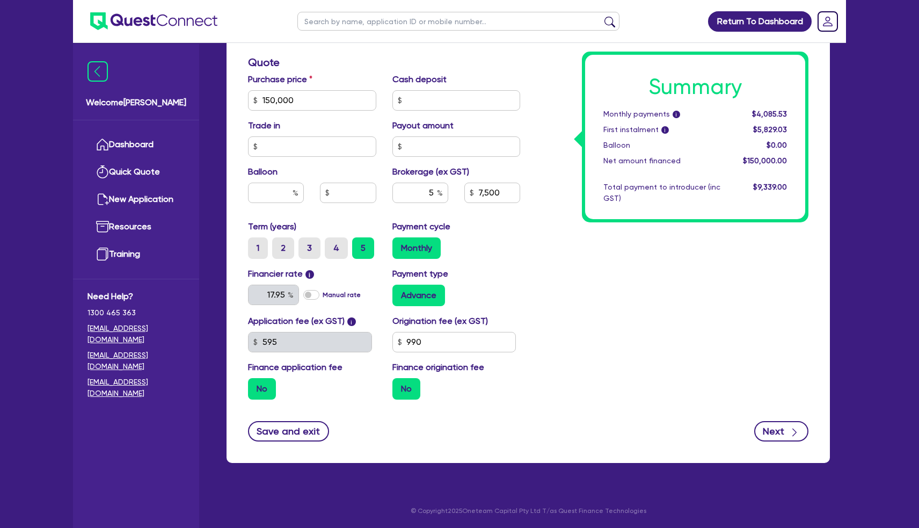
type input "7,500"
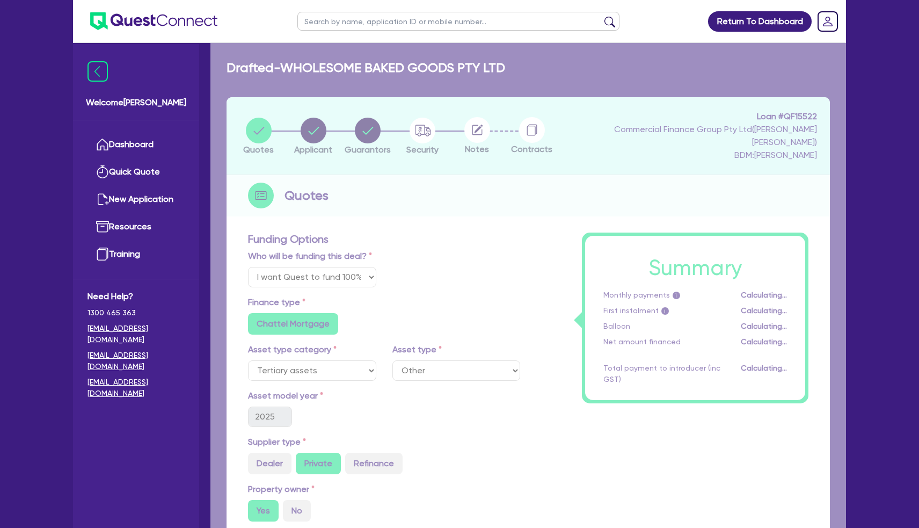
select select "COMPANY"
select select "ACCOMODATION_FOOD"
select select "OTHER_FOOD"
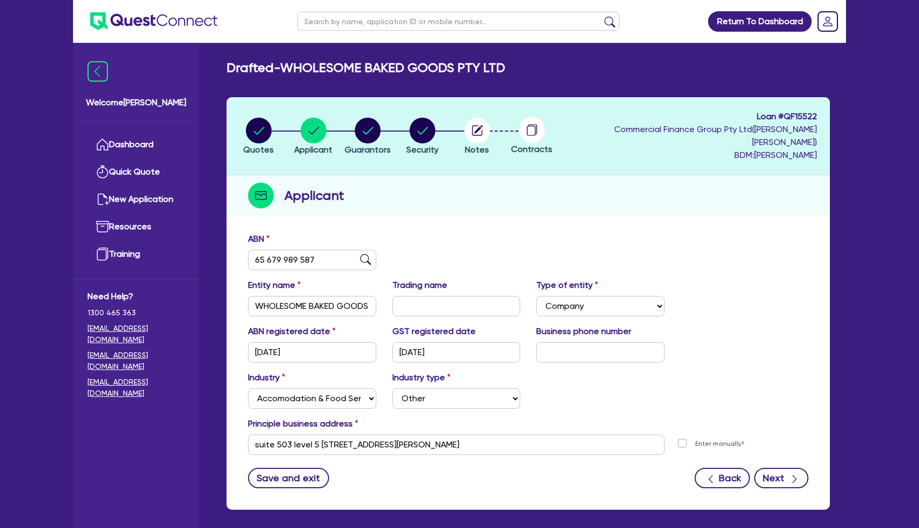
click at [778, 468] on button "Next" at bounding box center [781, 478] width 54 height 20
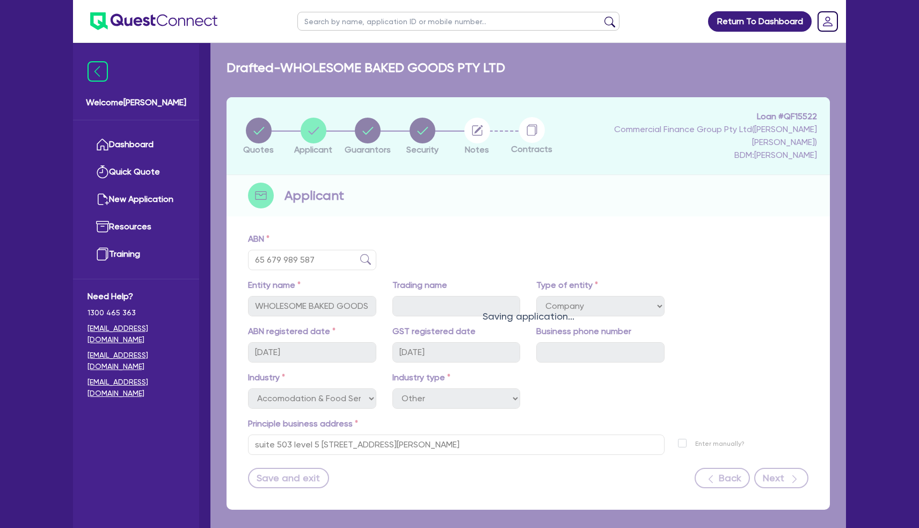
select select "MRS"
select select "[GEOGRAPHIC_DATA]"
select select "DE_FACTO"
select select "PROPERTY"
select select "MORTGAGE"
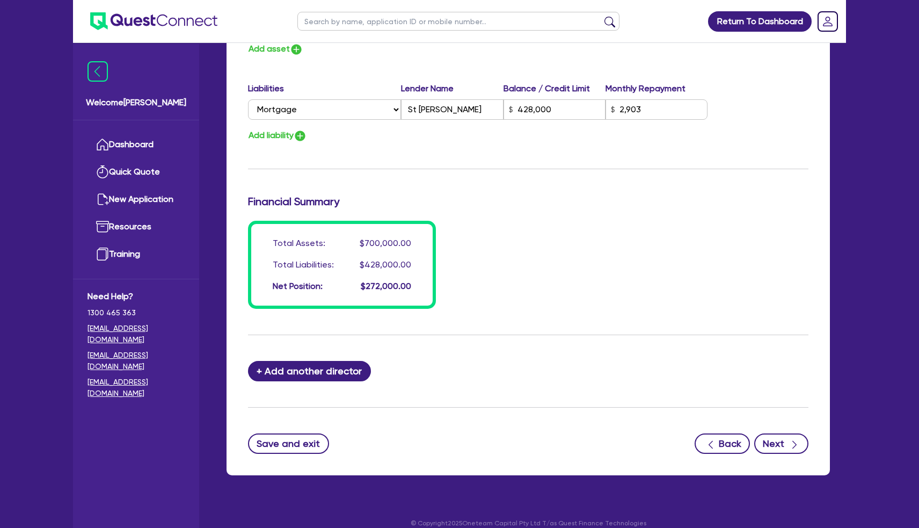
scroll to position [717, 0]
click at [782, 434] on button "Next" at bounding box center [781, 444] width 54 height 20
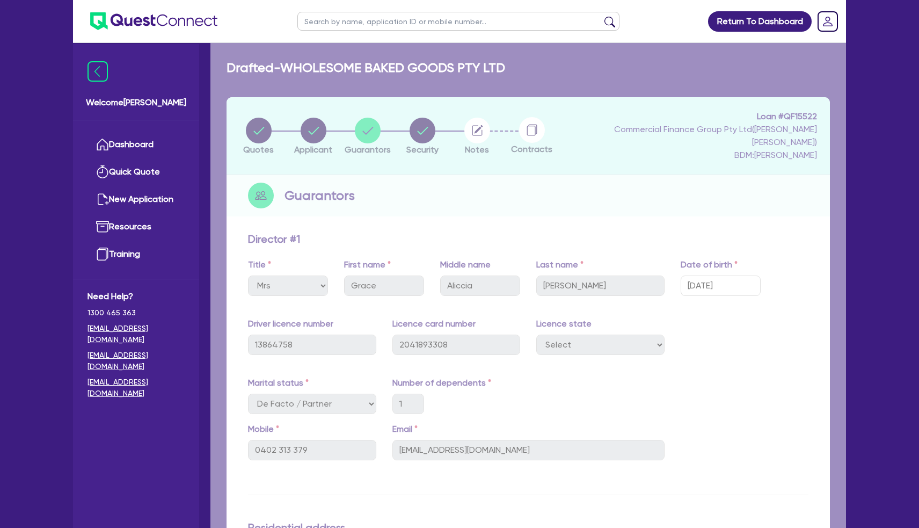
select select "TERTIARY_ASSETS"
select select "OTHER_TERTIARY"
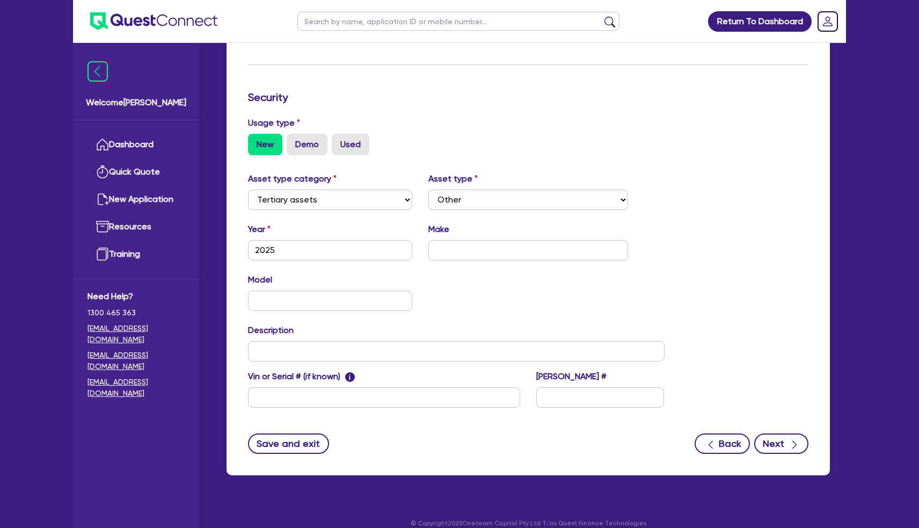
scroll to position [253, 0]
click at [799, 440] on icon "button" at bounding box center [794, 445] width 11 height 11
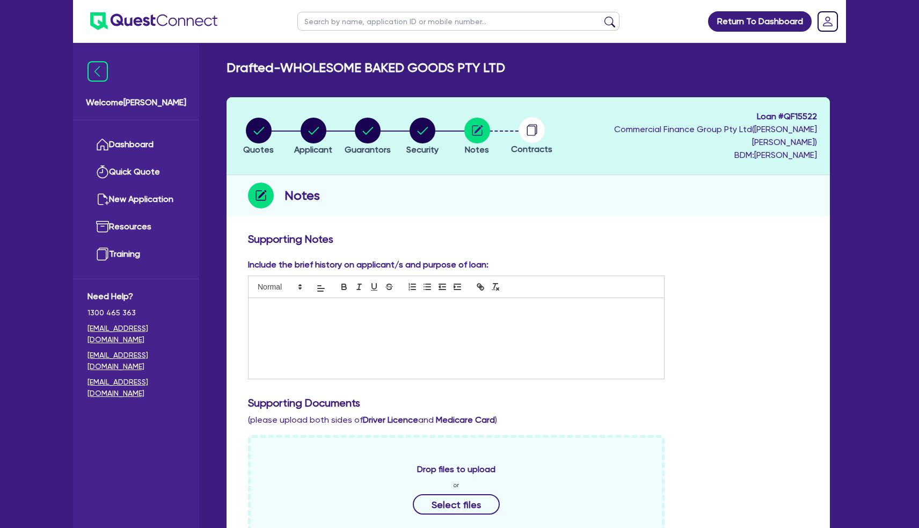
click at [371, 303] on div at bounding box center [457, 338] width 416 height 81
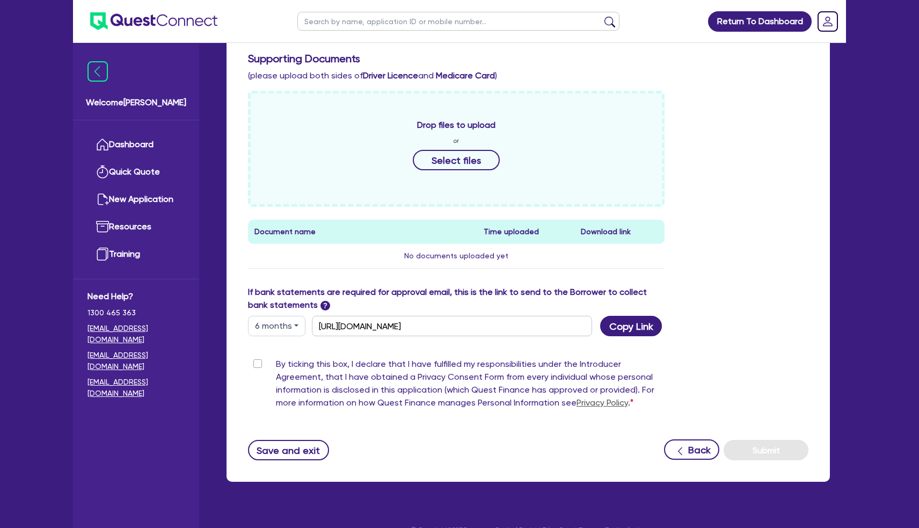
click at [276, 358] on label "By ticking this box, I declare that I have fulfilled my responsibilities under …" at bounding box center [470, 386] width 389 height 56
click at [257, 358] on input "By ticking this box, I declare that I have fulfilled my responsibilities under …" at bounding box center [252, 363] width 9 height 10
checkbox input "true"
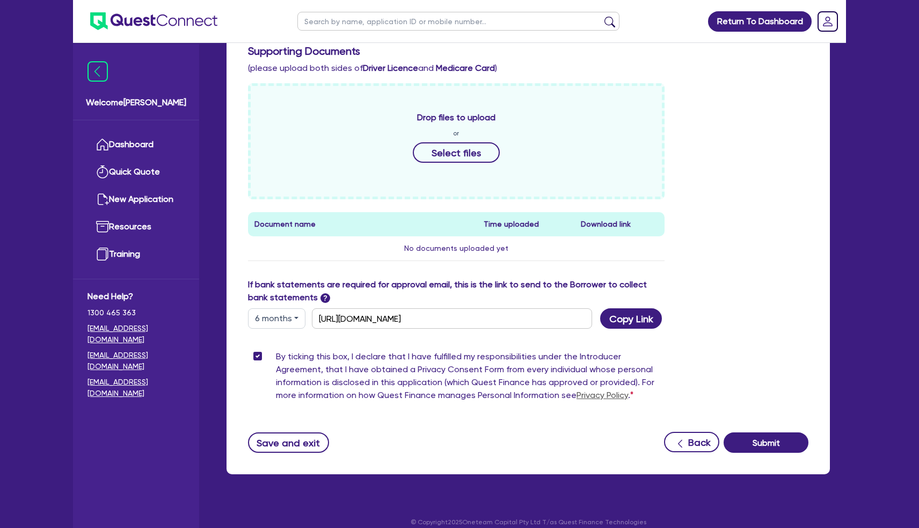
scroll to position [351, 0]
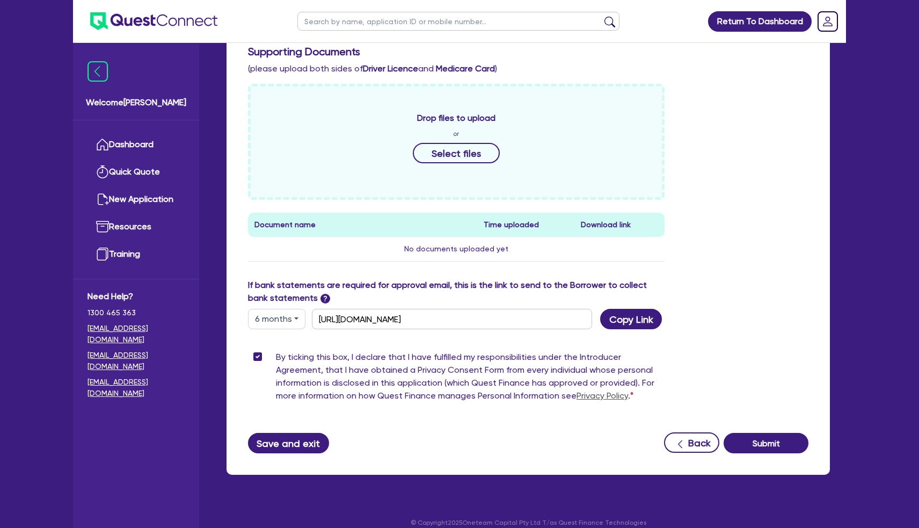
click at [266, 433] on button "Save and exit" at bounding box center [288, 443] width 81 height 20
